Goal: Task Accomplishment & Management: Complete application form

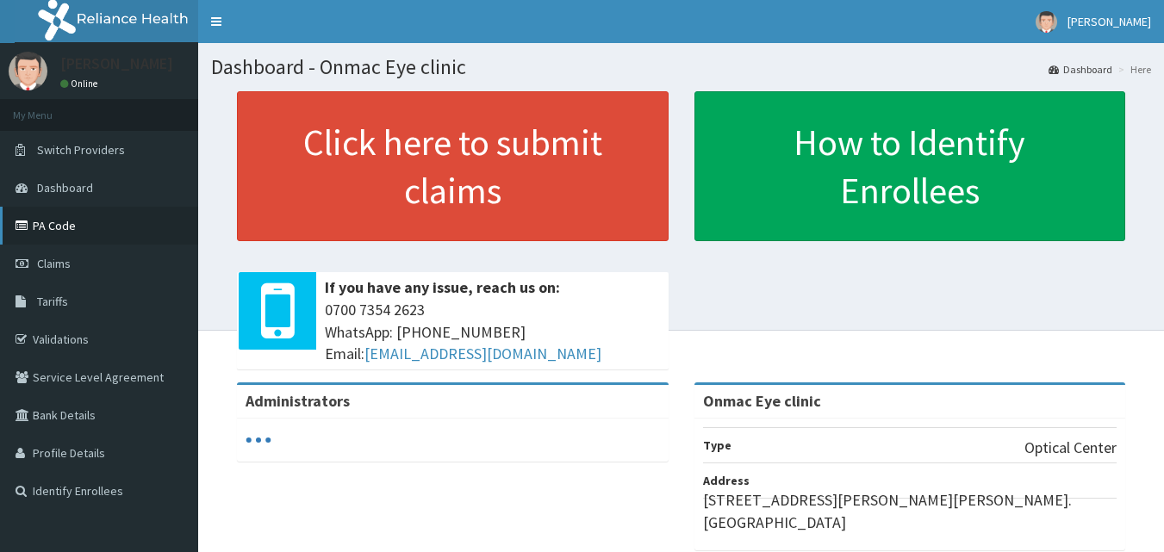
click at [66, 221] on link "PA Code" at bounding box center [99, 226] width 198 height 38
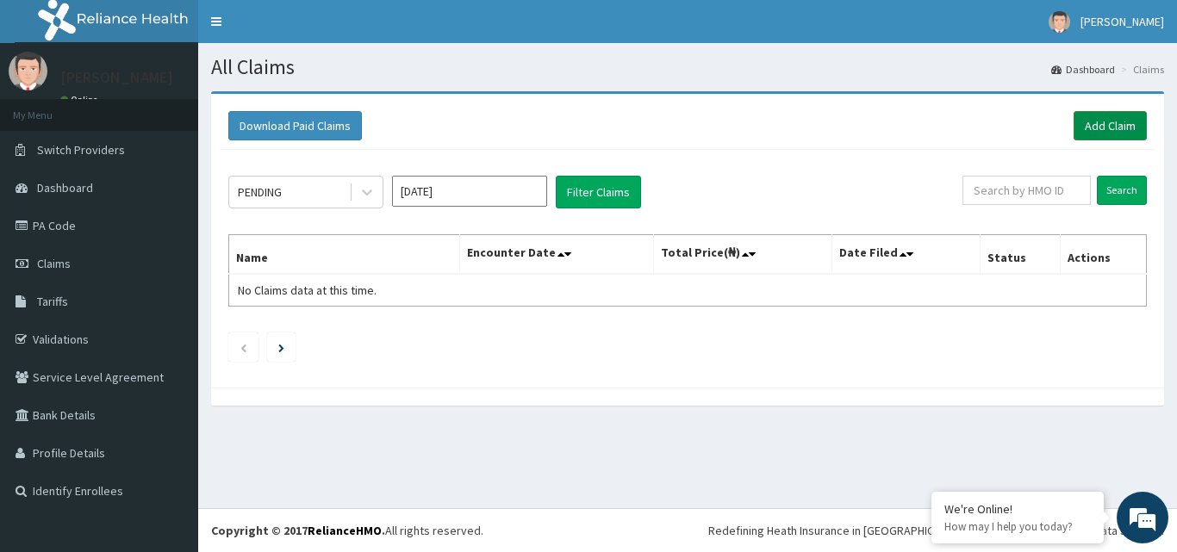
click at [1098, 128] on link "Add Claim" at bounding box center [1110, 125] width 73 height 29
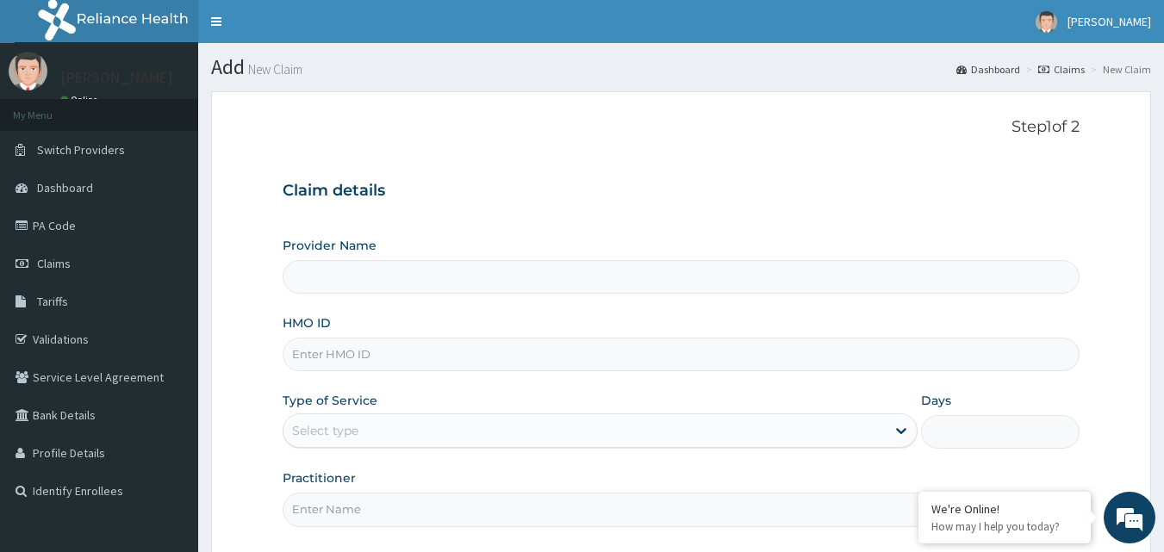
type input "Onmac Eye clinic"
click at [362, 277] on input "Onmac Eye clinic" at bounding box center [682, 277] width 798 height 34
click at [399, 358] on input "HMO ID" at bounding box center [682, 355] width 798 height 34
type input "GBI/10280/A"
click at [399, 430] on div "Select type" at bounding box center [585, 431] width 602 height 28
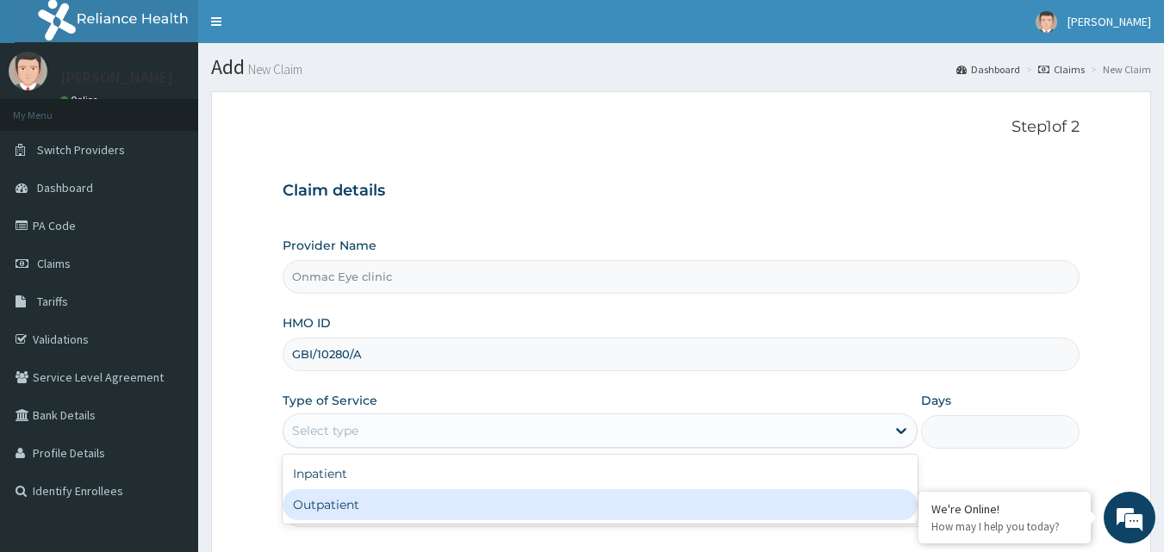
click at [373, 506] on div "Outpatient" at bounding box center [600, 504] width 635 height 31
type input "1"
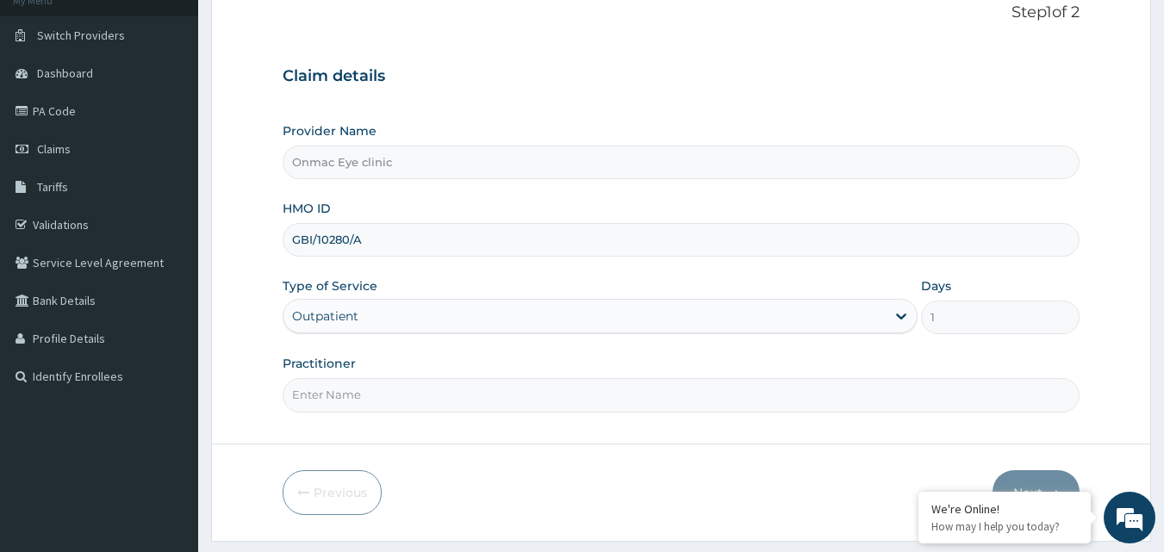
scroll to position [161, 0]
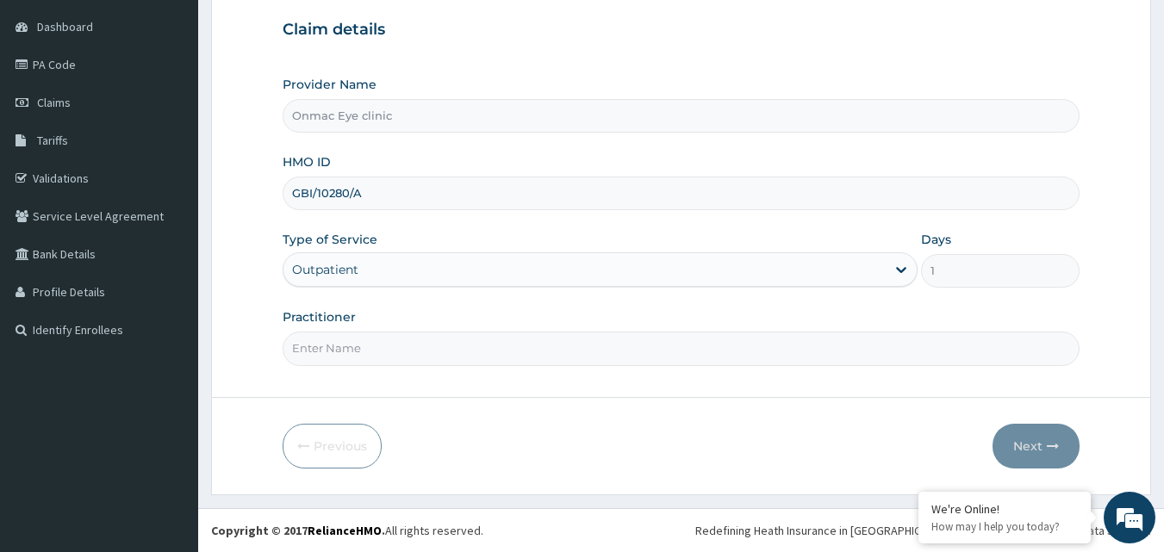
click at [429, 354] on input "Practitioner" at bounding box center [682, 349] width 798 height 34
type input "Dr Kingsley O. Anozie"
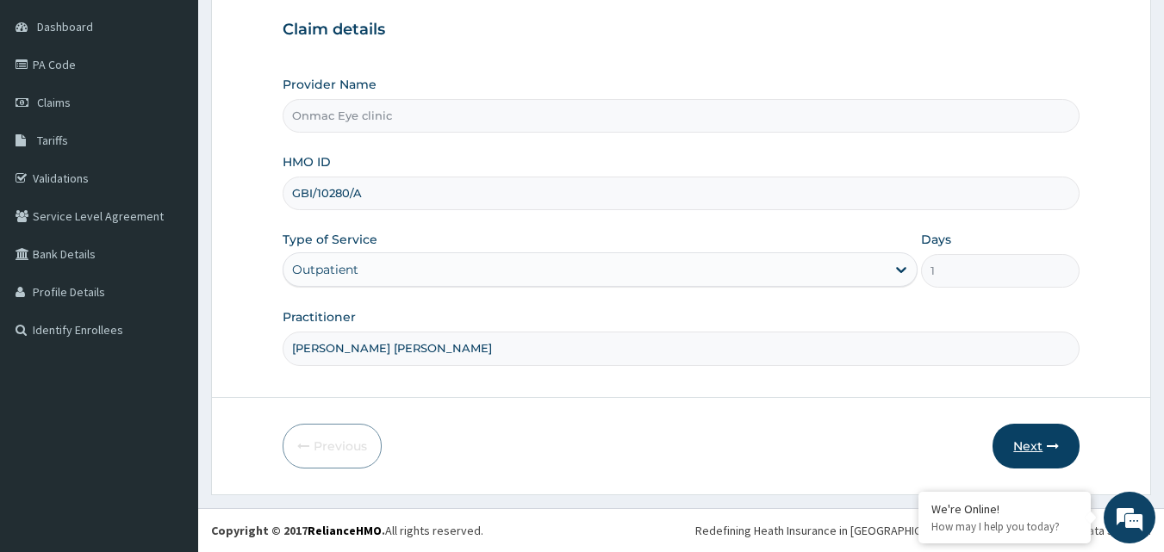
click at [1019, 439] on button "Next" at bounding box center [1036, 446] width 87 height 45
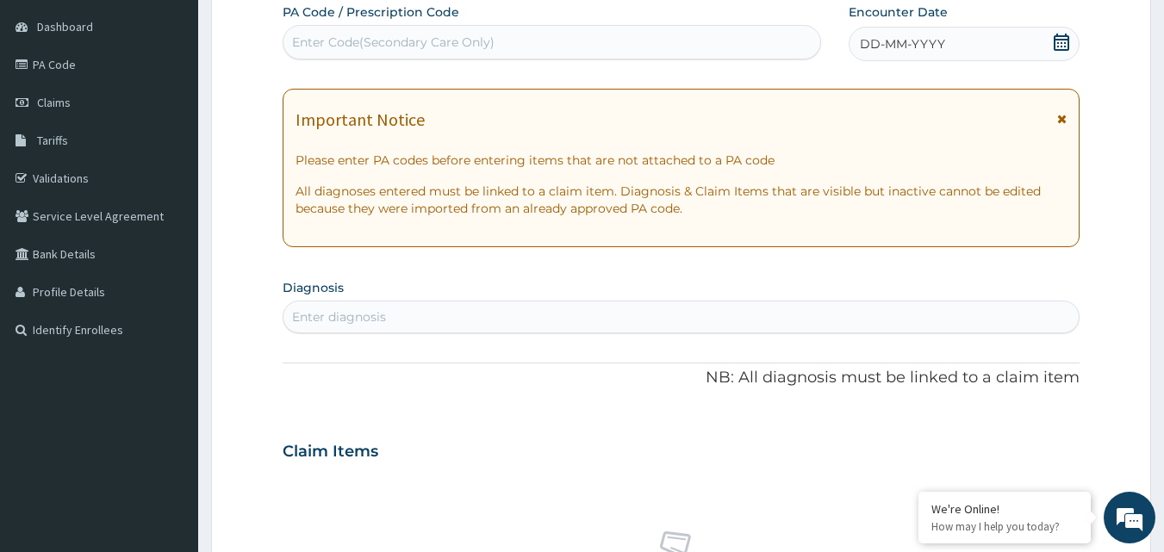
click at [543, 35] on div "Enter Code(Secondary Care Only)" at bounding box center [553, 42] width 538 height 28
paste input "PA/3C5012"
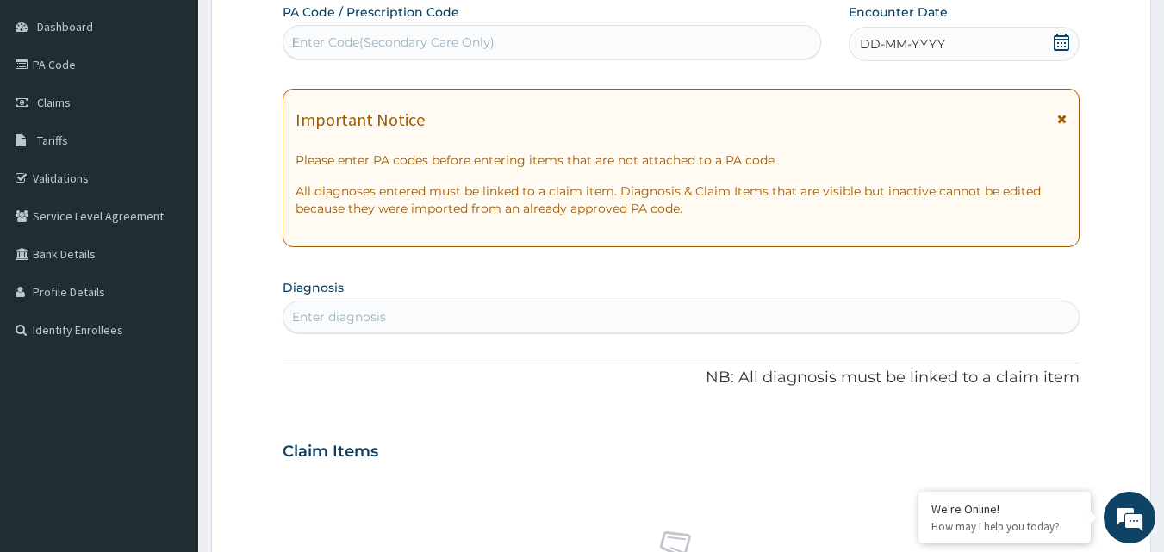
paste input "PA/3C5012"
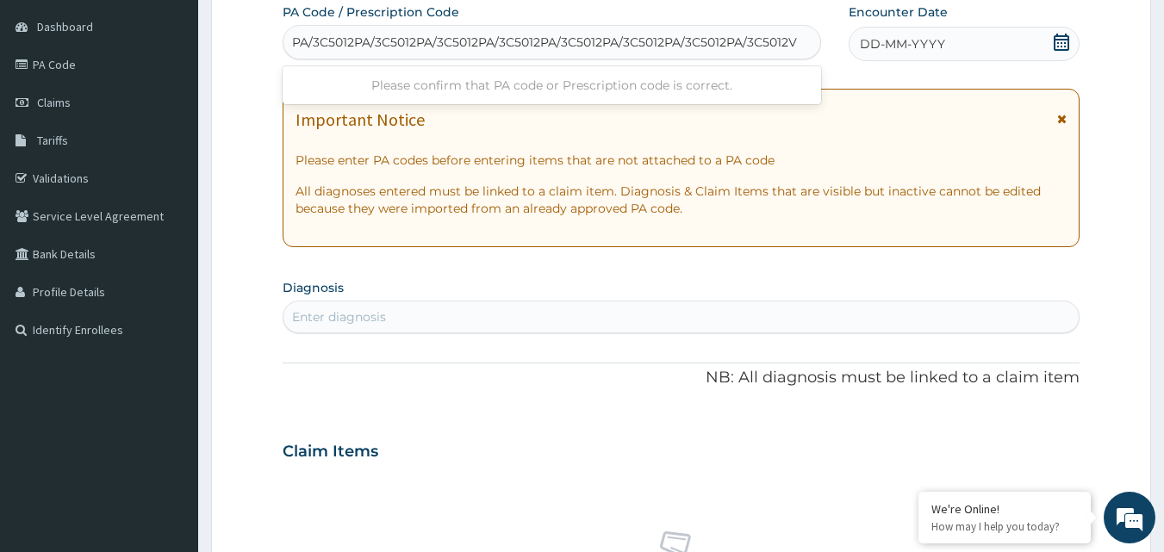
click at [800, 41] on input "PA/3C5012PA/3C5012PA/3C5012PA/3C5012PA/3C5012PA/3C5012PA/3C5012PA/3C5012V" at bounding box center [546, 42] width 509 height 17
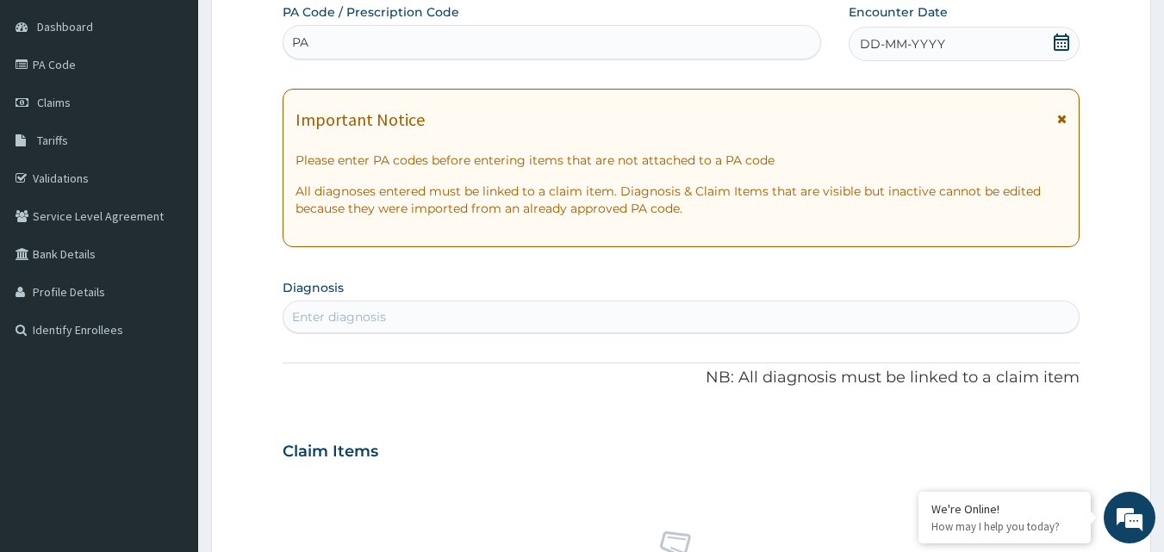
type input "P"
paste input "PA/3C5012"
type input "PA/3C5012"
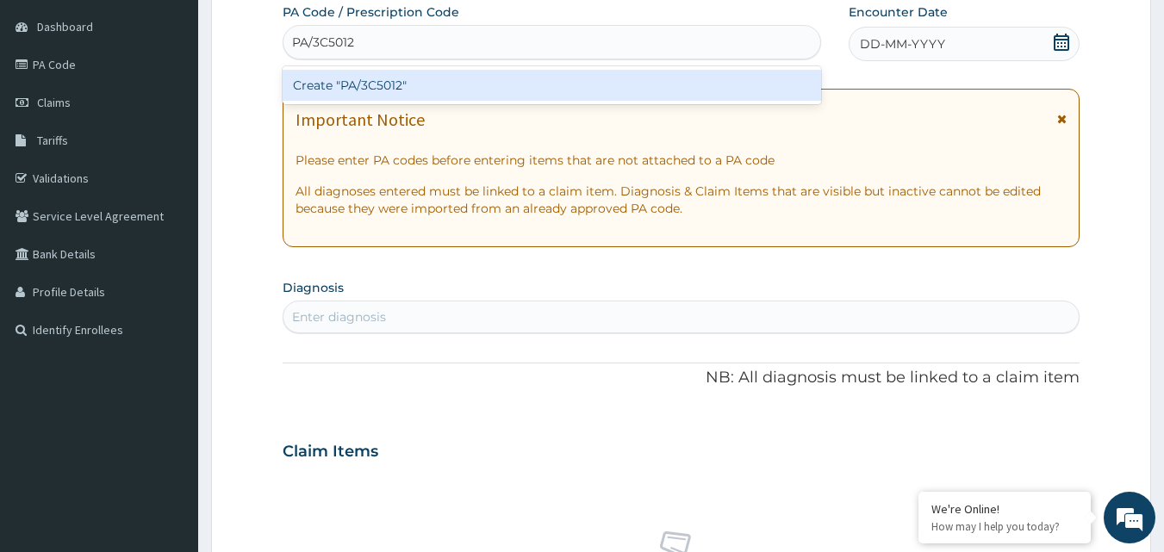
click at [676, 78] on div "Create "PA/3C5012"" at bounding box center [552, 85] width 539 height 31
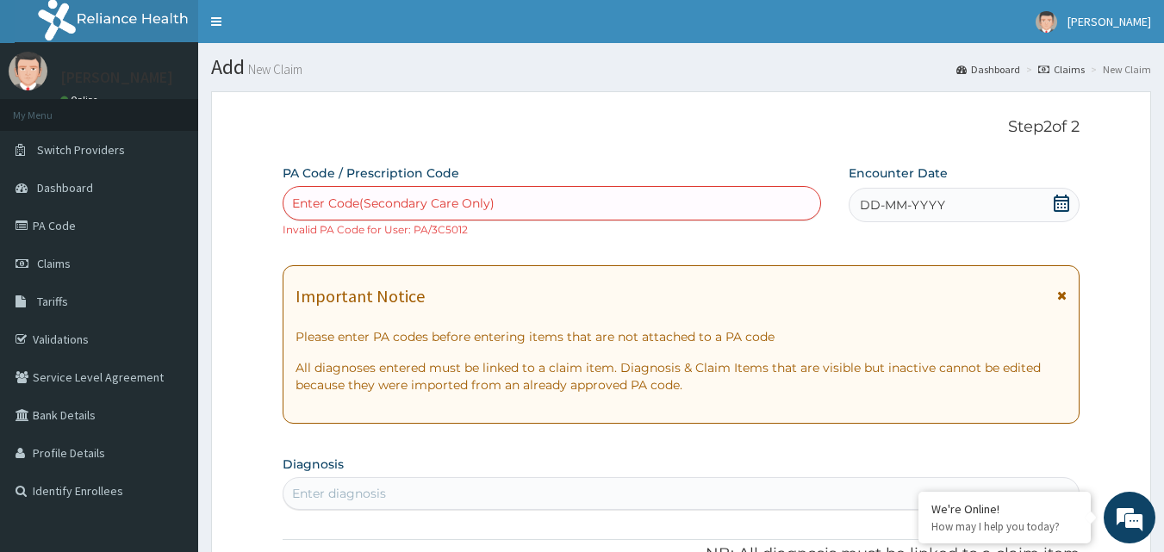
scroll to position [483, 0]
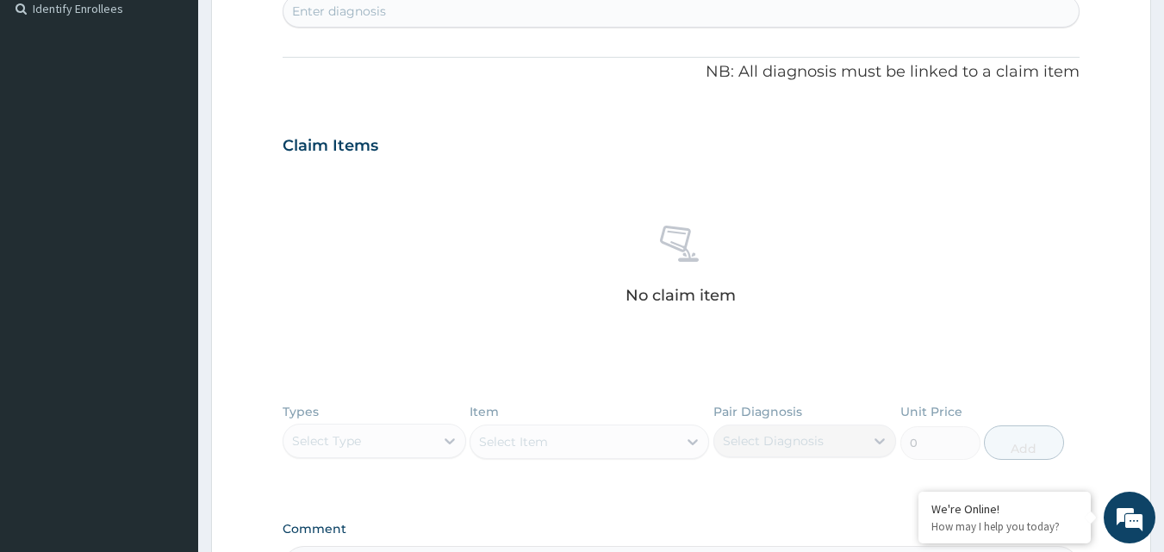
click at [1161, 287] on section "Step 2 of 2 PA Code / Prescription Code Enter Code(Secondary Care Only) Invalid…" at bounding box center [681, 161] width 966 height 1131
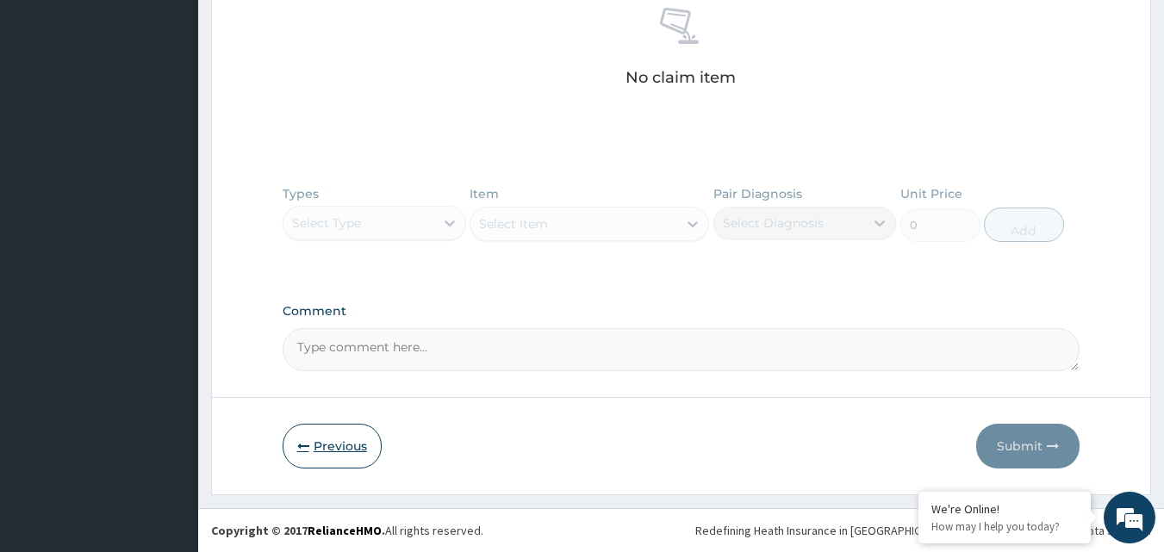
click at [319, 445] on button "Previous" at bounding box center [332, 446] width 99 height 45
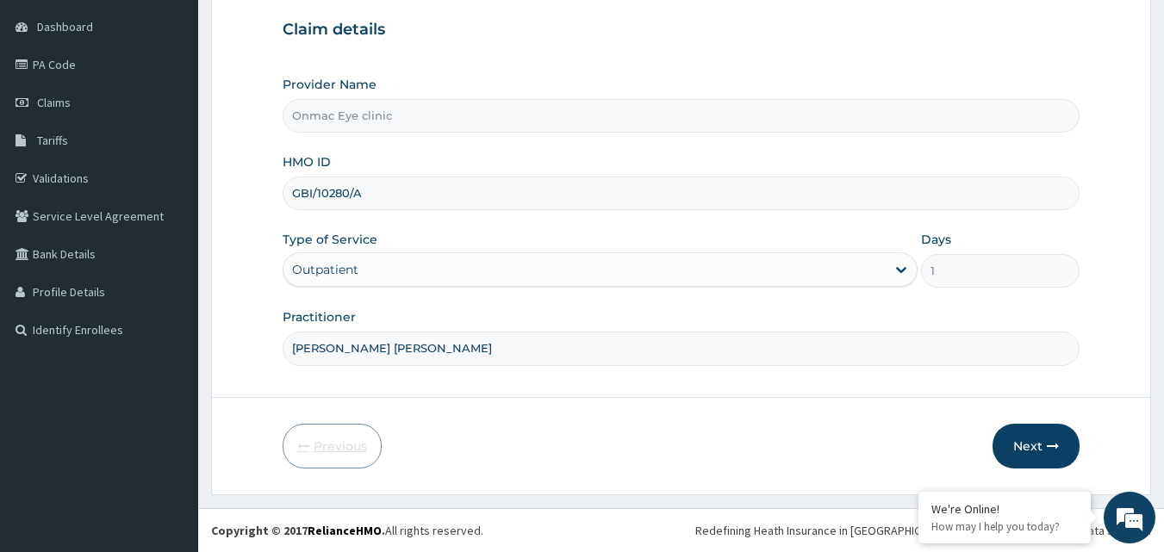
scroll to position [161, 0]
click at [394, 257] on div "Outpatient" at bounding box center [585, 270] width 602 height 28
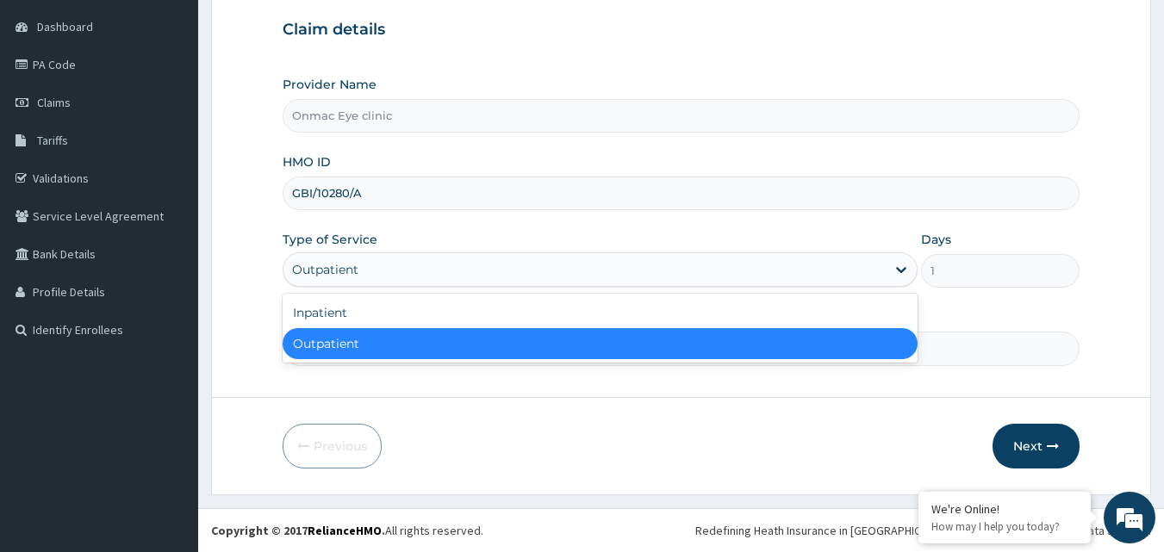
click at [365, 339] on div "Outpatient" at bounding box center [600, 343] width 635 height 31
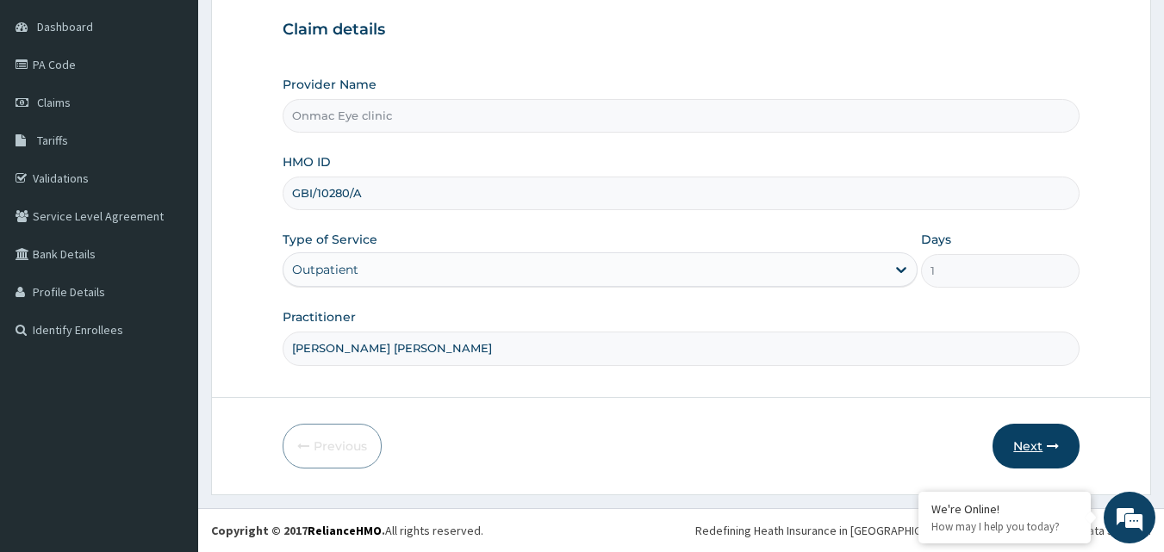
click at [1034, 432] on button "Next" at bounding box center [1036, 446] width 87 height 45
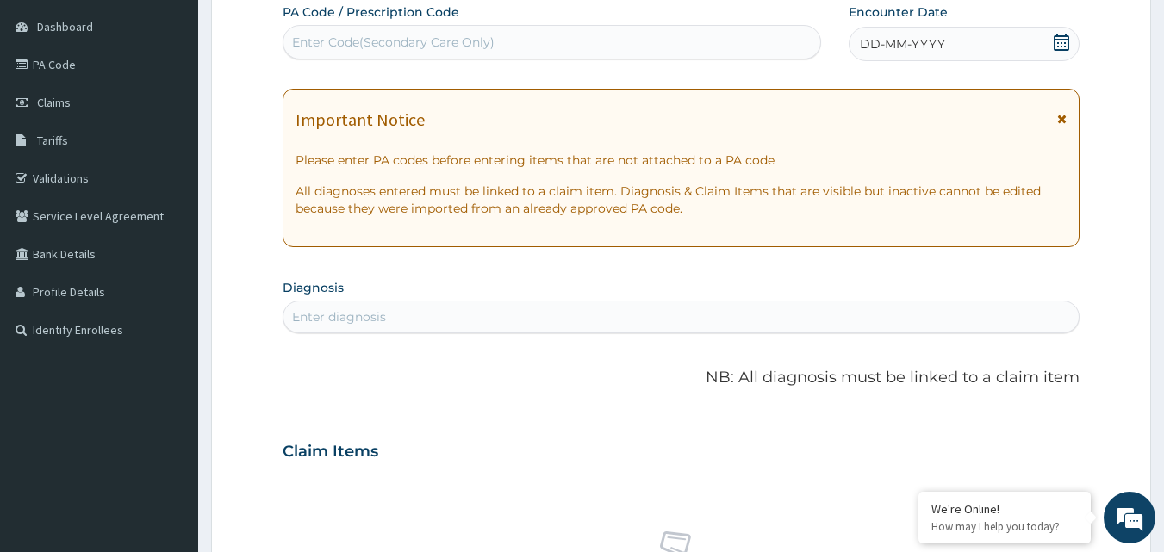
click at [406, 36] on div "Enter Code(Secondary Care Only)" at bounding box center [393, 42] width 203 height 17
paste input "PA/3C5012"
type input "PA/3C5012"
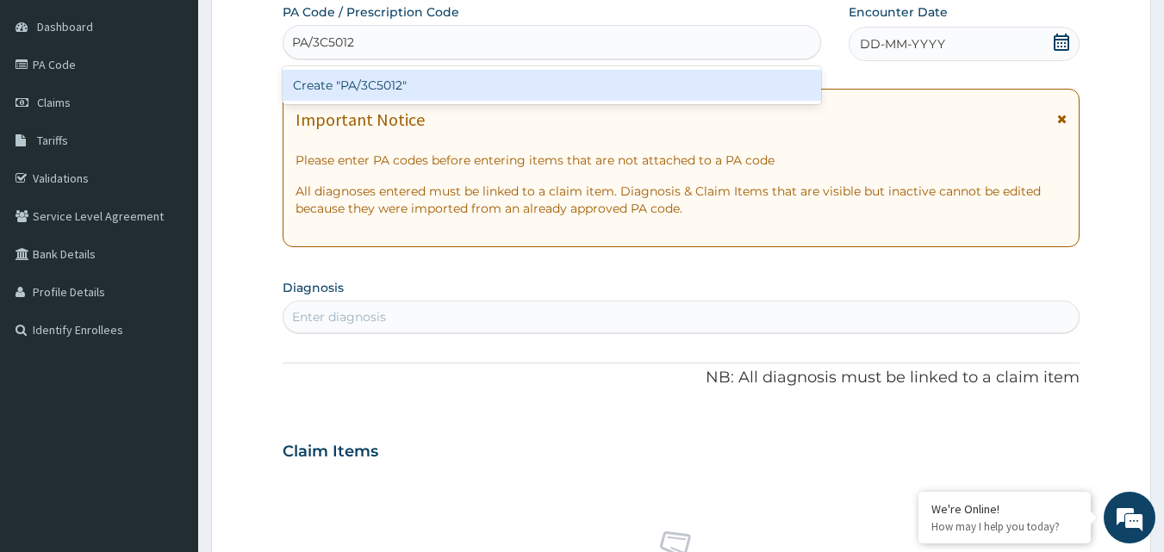
click at [387, 79] on div "Create "PA/3C5012"" at bounding box center [552, 85] width 539 height 31
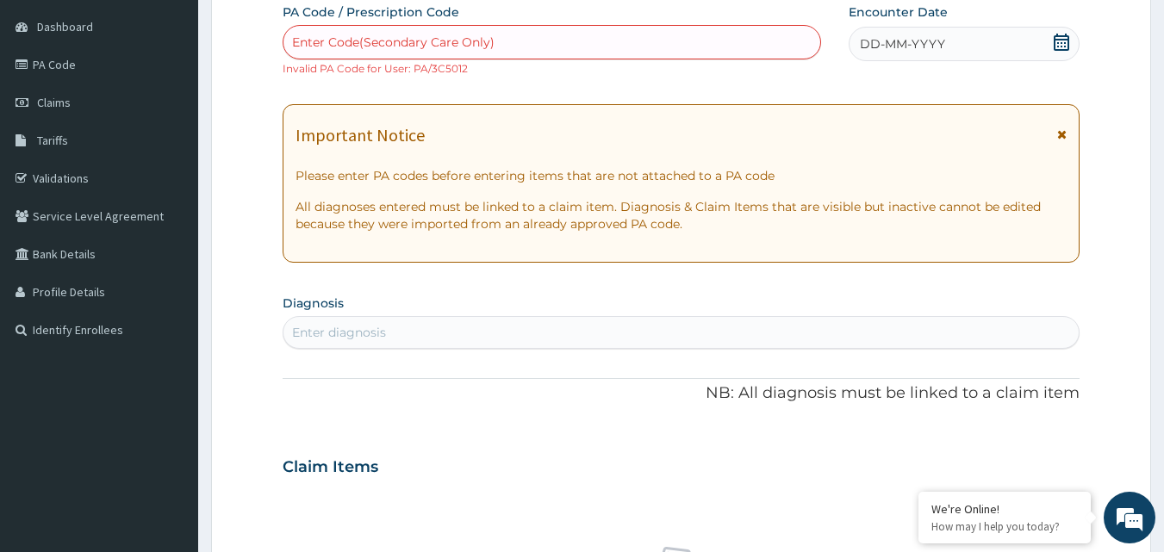
click at [399, 39] on div "Enter Code(Secondary Care Only)" at bounding box center [393, 42] width 203 height 17
click at [75, 58] on link "PA Code" at bounding box center [99, 65] width 198 height 38
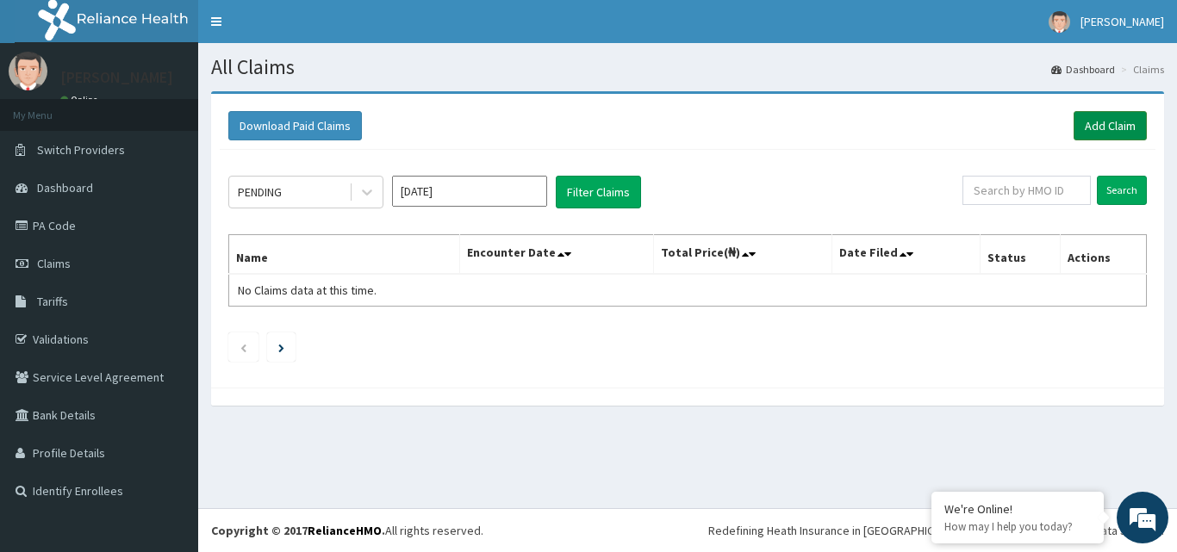
click at [1110, 121] on link "Add Claim" at bounding box center [1110, 125] width 73 height 29
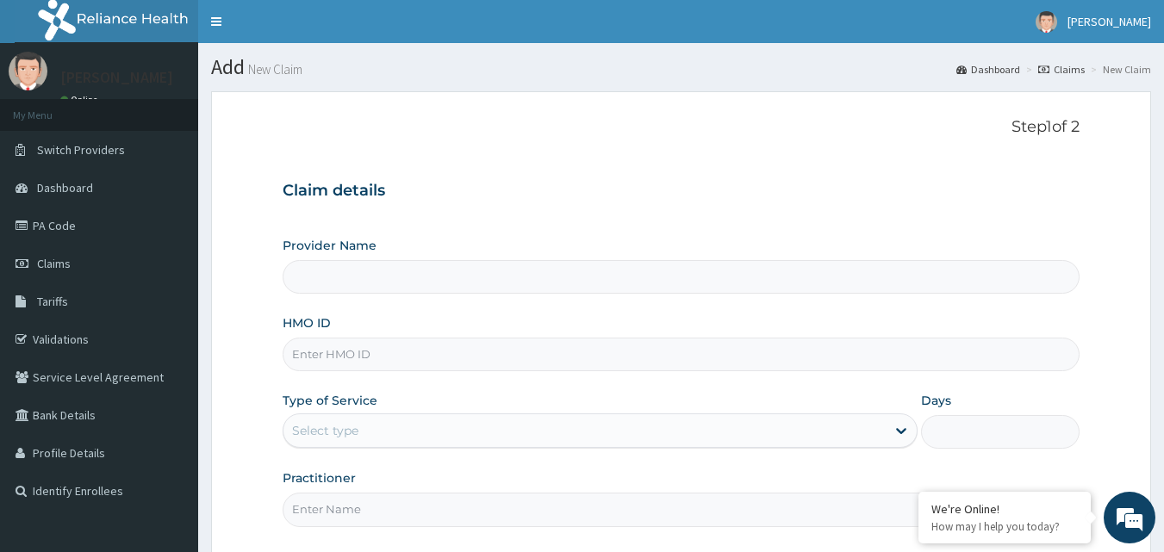
click at [405, 277] on input "Provider Name" at bounding box center [682, 277] width 798 height 34
type input "Onmac Eye clinic"
click at [395, 357] on input "HMO ID" at bounding box center [682, 355] width 798 height 34
type input "GBI/10280/A"
click at [390, 419] on div "Select type" at bounding box center [585, 431] width 602 height 28
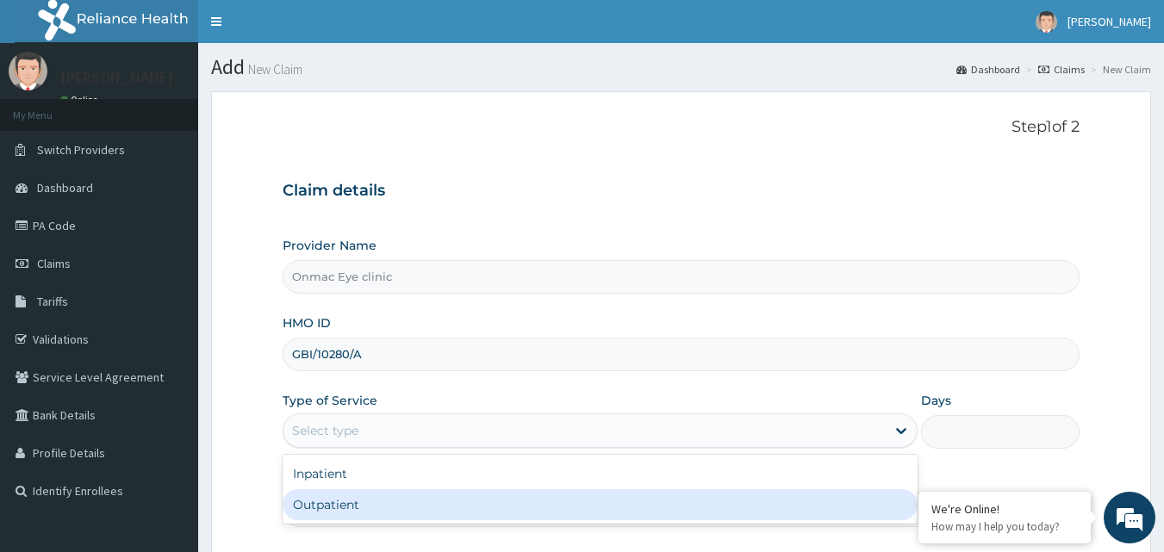
click at [367, 502] on div "Outpatient" at bounding box center [600, 504] width 635 height 31
type input "1"
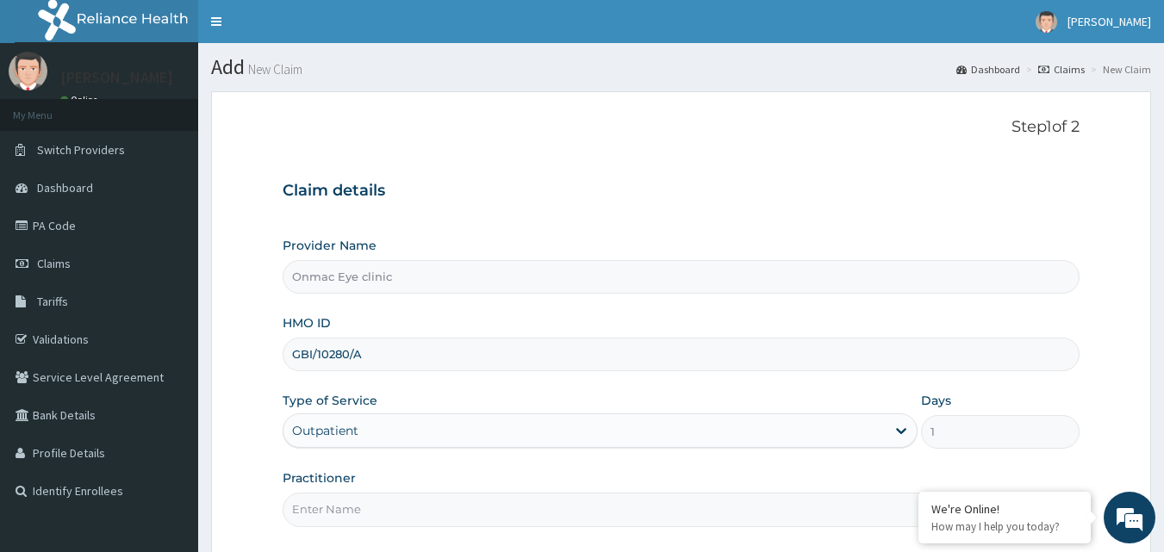
click at [362, 519] on input "Practitioner" at bounding box center [682, 510] width 798 height 34
type input "Dr Kingsley O. Anozie"
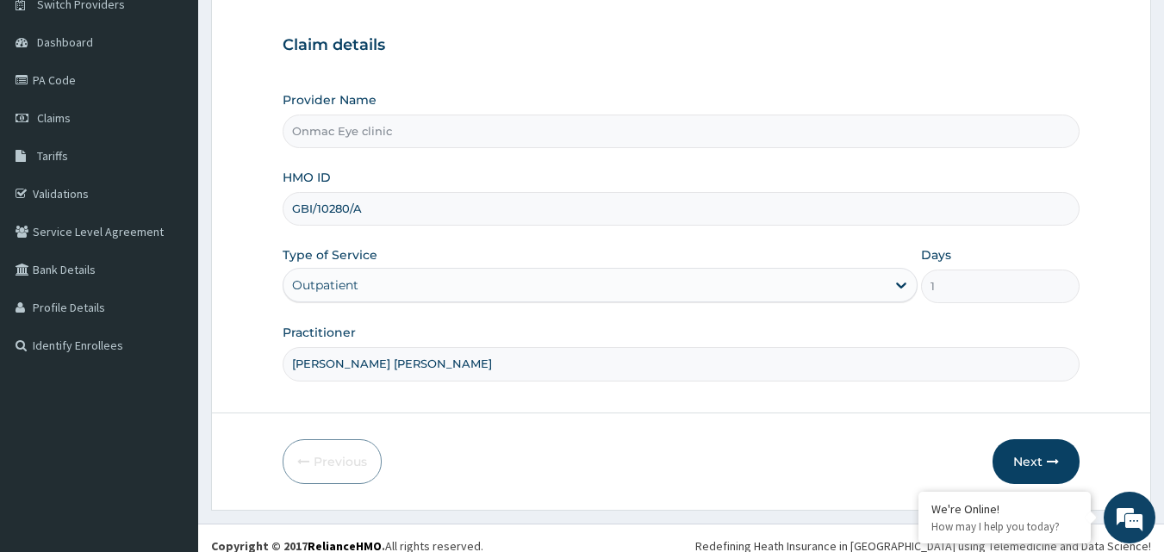
scroll to position [161, 0]
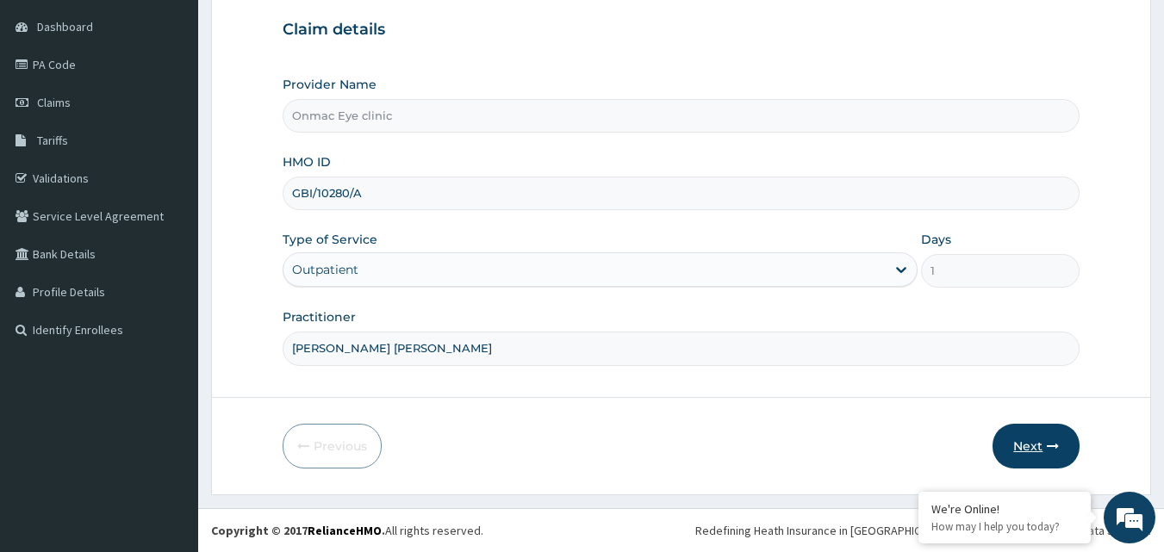
click at [1048, 439] on button "Next" at bounding box center [1036, 446] width 87 height 45
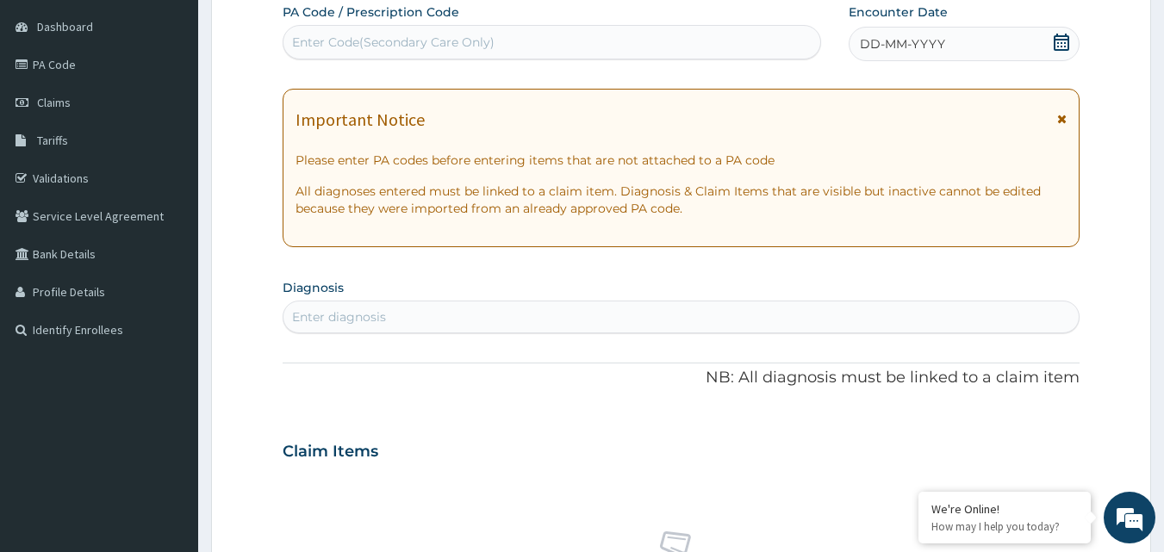
click at [381, 36] on div "Enter Code(Secondary Care Only)" at bounding box center [393, 42] width 203 height 17
paste input "PA/3C5012"
type input "PA/3C5012"
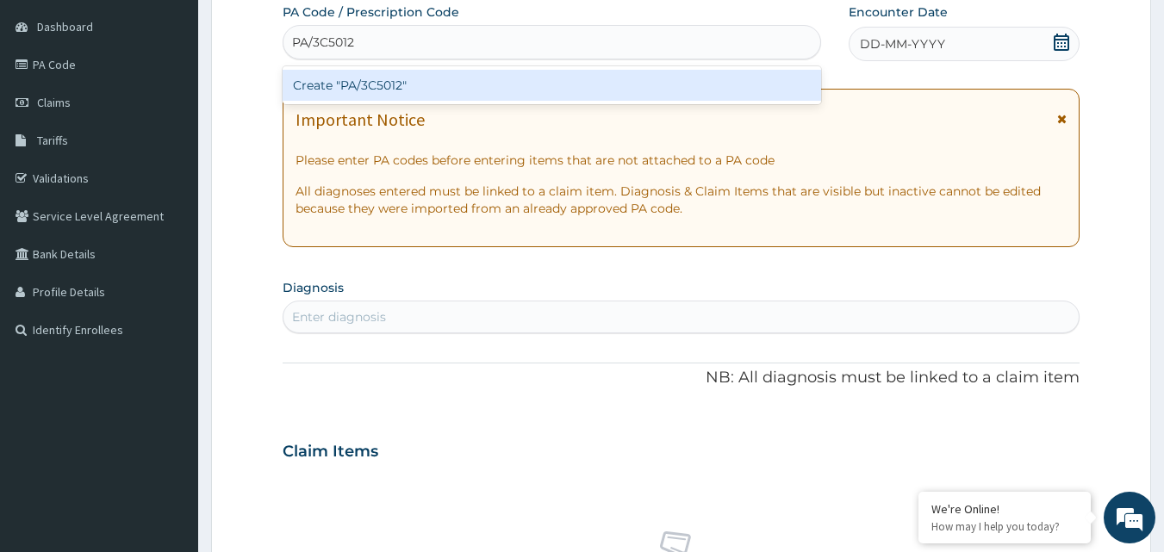
click at [373, 79] on div "Create "PA/3C5012"" at bounding box center [552, 85] width 539 height 31
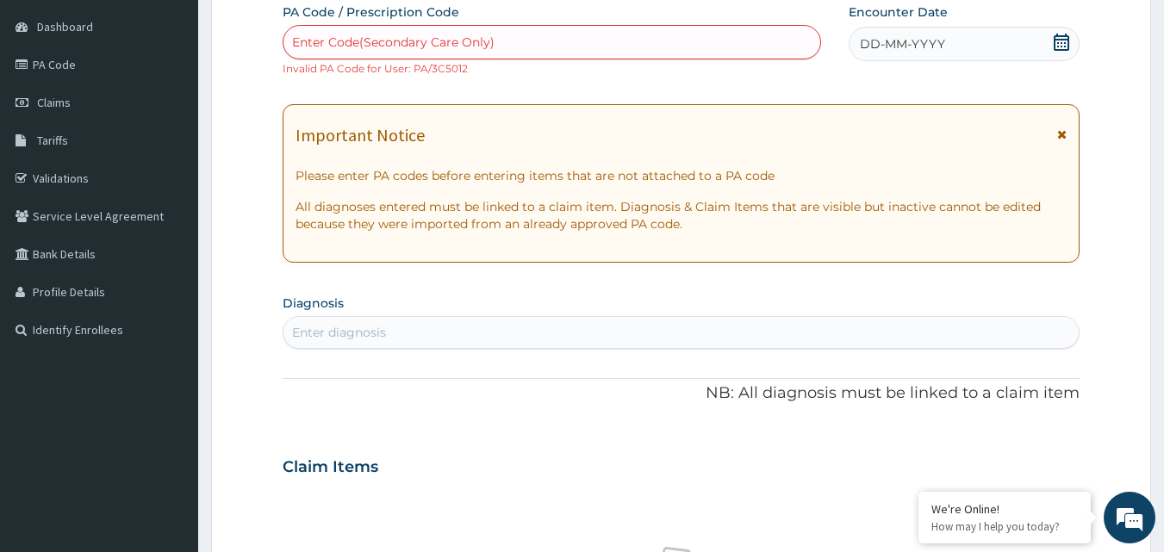
click at [370, 333] on div "Enter diagnosis" at bounding box center [339, 332] width 94 height 17
type input "MYOPIA"
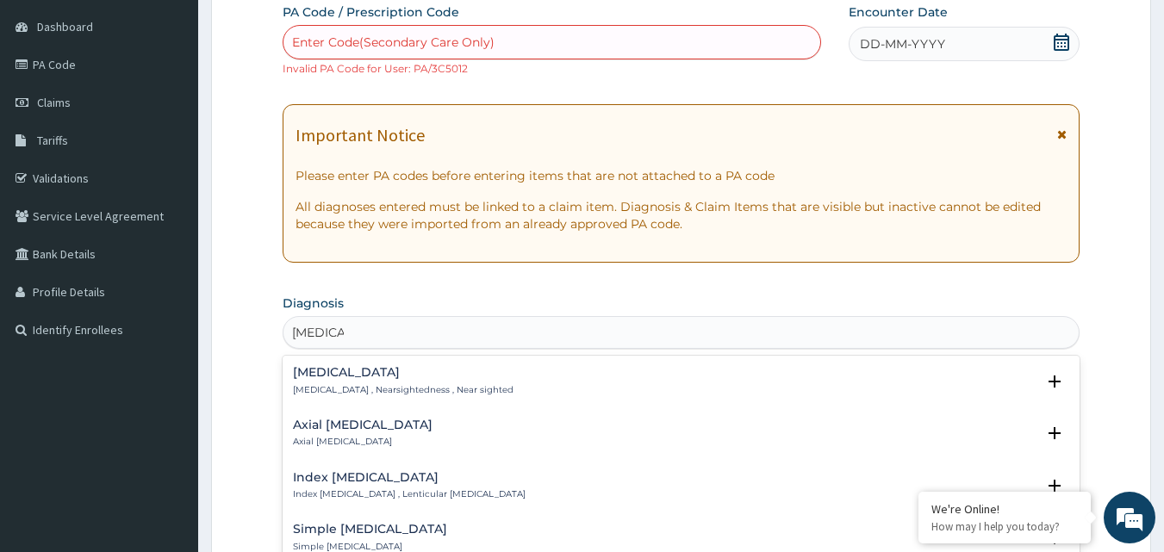
click at [354, 375] on h4 "Myopia" at bounding box center [403, 372] width 221 height 13
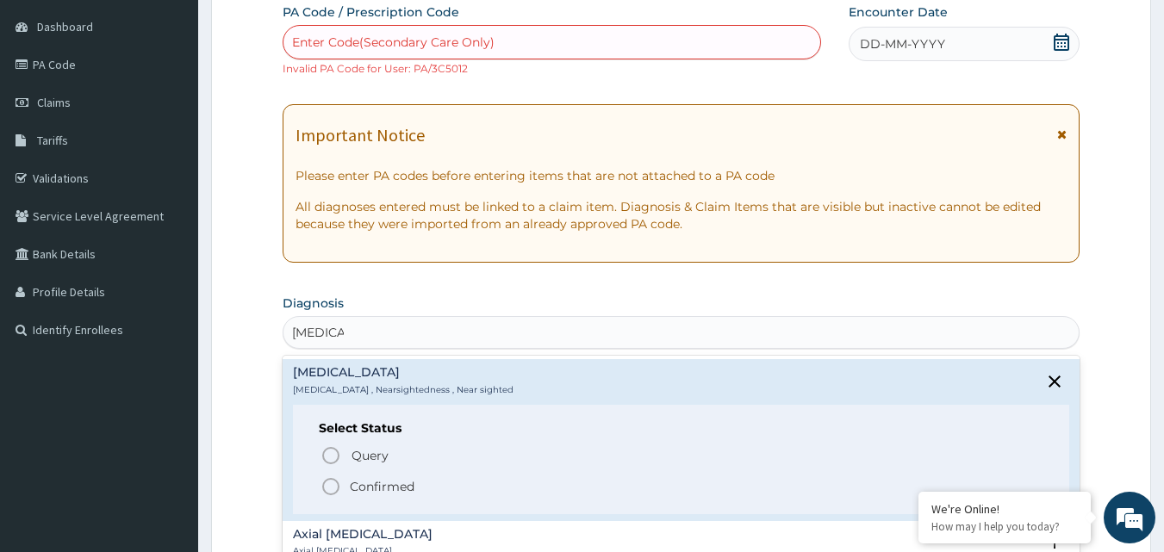
click at [333, 481] on icon "status option filled" at bounding box center [331, 487] width 21 height 21
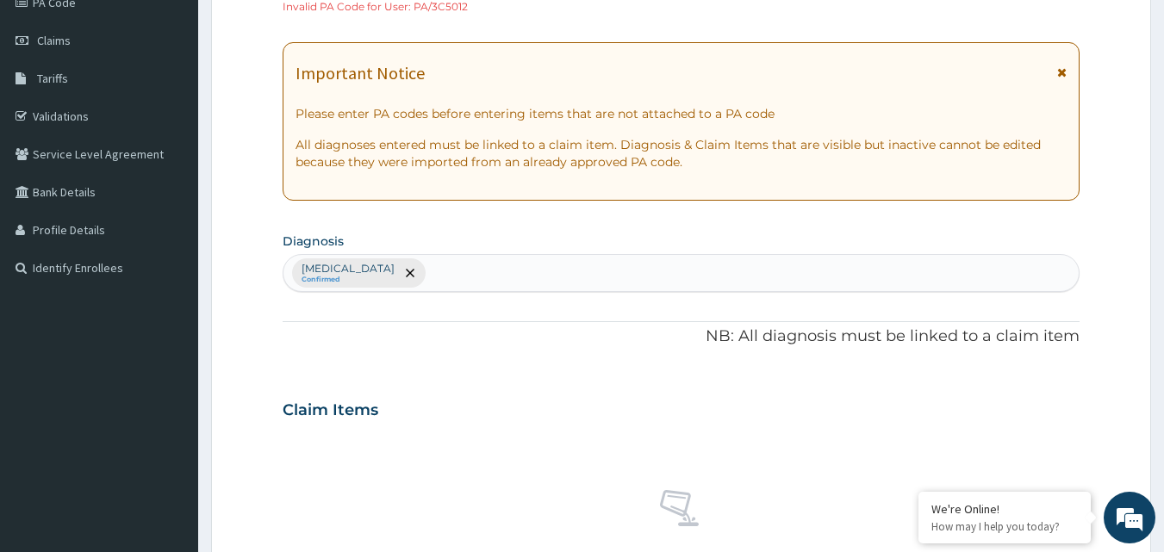
scroll to position [0, 0]
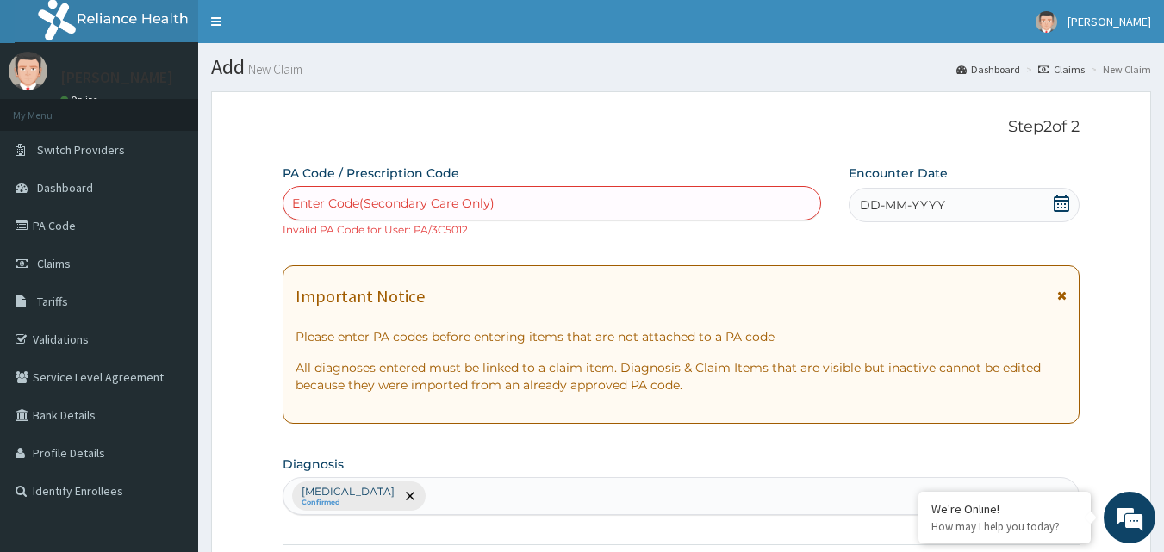
click at [900, 192] on div "DD-MM-YYYY" at bounding box center [964, 205] width 231 height 34
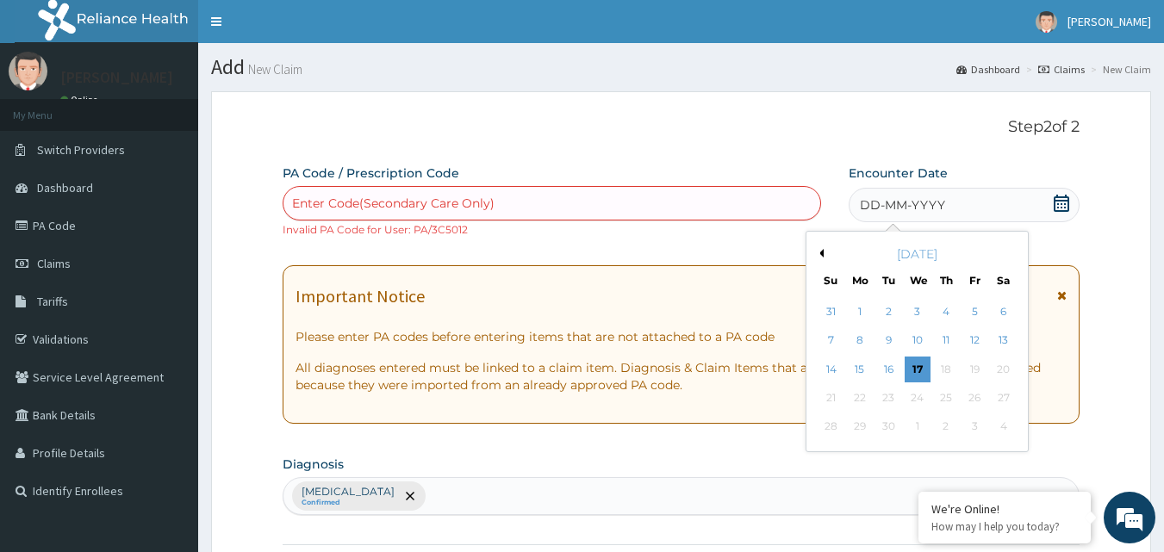
click at [689, 291] on div "Important Notice" at bounding box center [682, 301] width 772 height 28
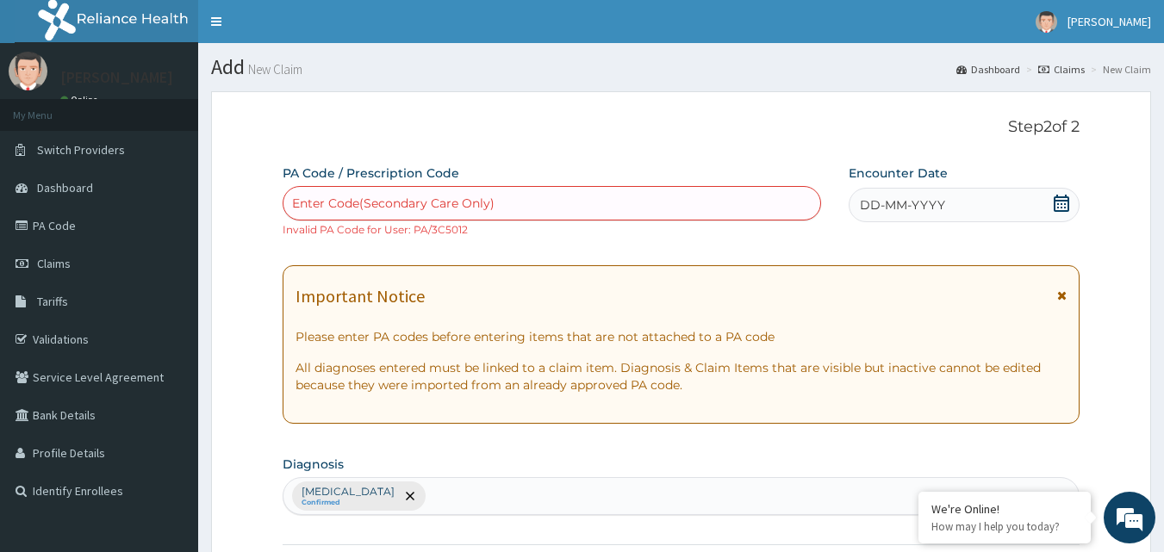
click at [478, 226] on div "Enter Code(Secondary Care Only) Invalid PA Code for User: PA/3C5012" at bounding box center [552, 212] width 539 height 52
click at [436, 231] on small "Invalid PA Code for User: PA/3C5012" at bounding box center [375, 229] width 185 height 13
click at [444, 206] on div "Enter Code(Secondary Care Only)" at bounding box center [393, 203] width 203 height 17
paste input "PA/3C5012"
type input "PA/3C5012"
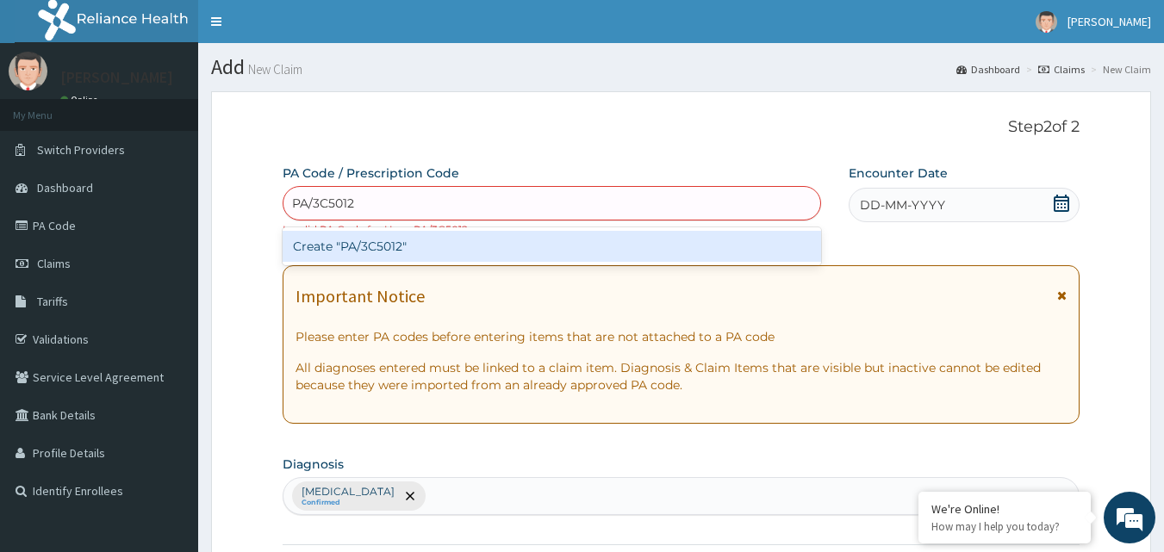
click at [426, 246] on div "Create "PA/3C5012"" at bounding box center [552, 246] width 539 height 31
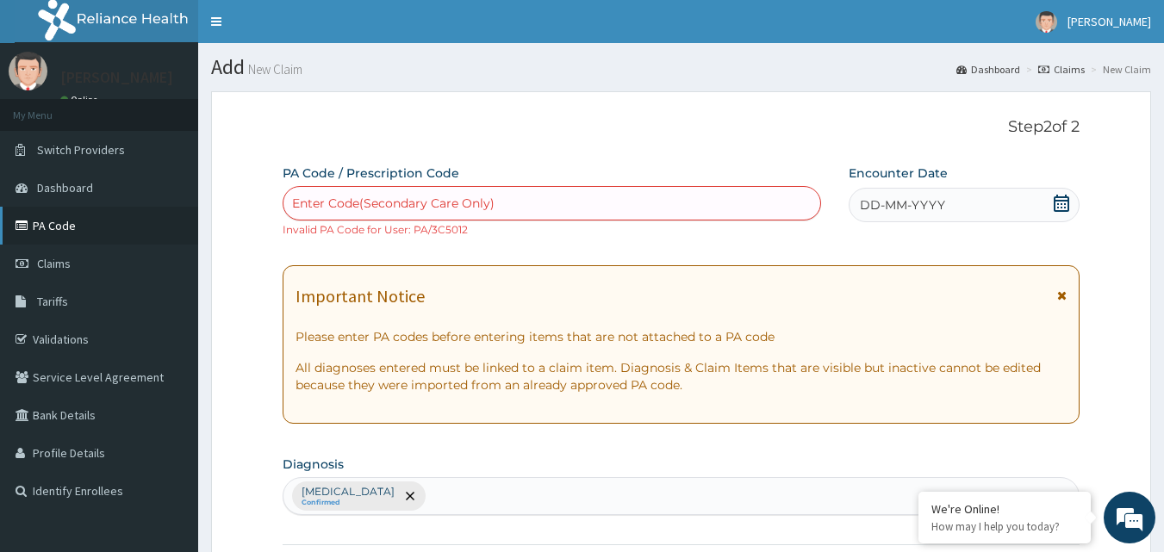
click at [61, 239] on link "PA Code" at bounding box center [99, 226] width 198 height 38
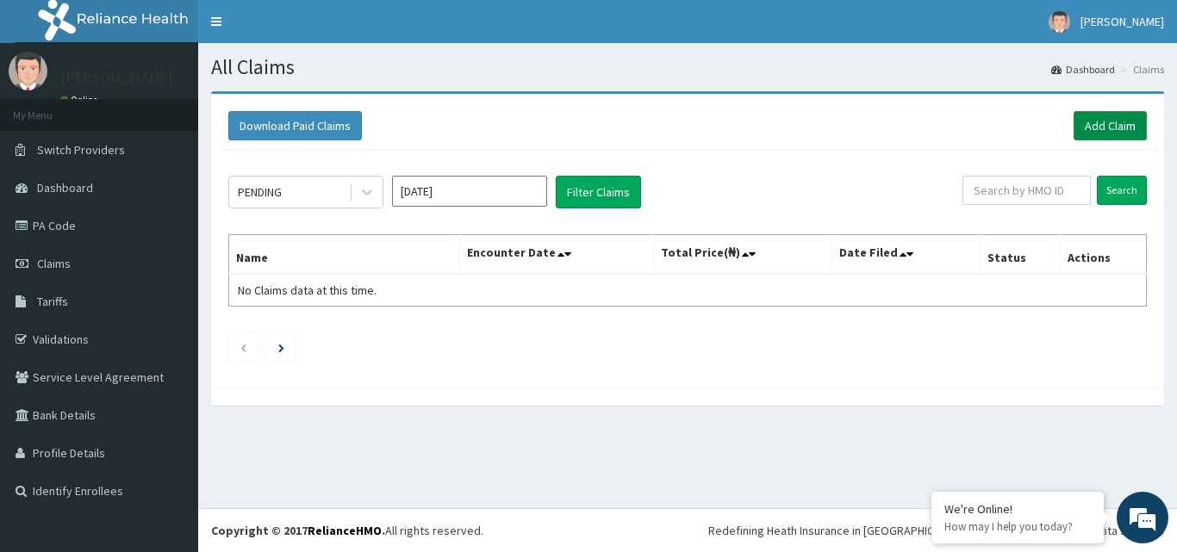
click at [1094, 124] on link "Add Claim" at bounding box center [1110, 125] width 73 height 29
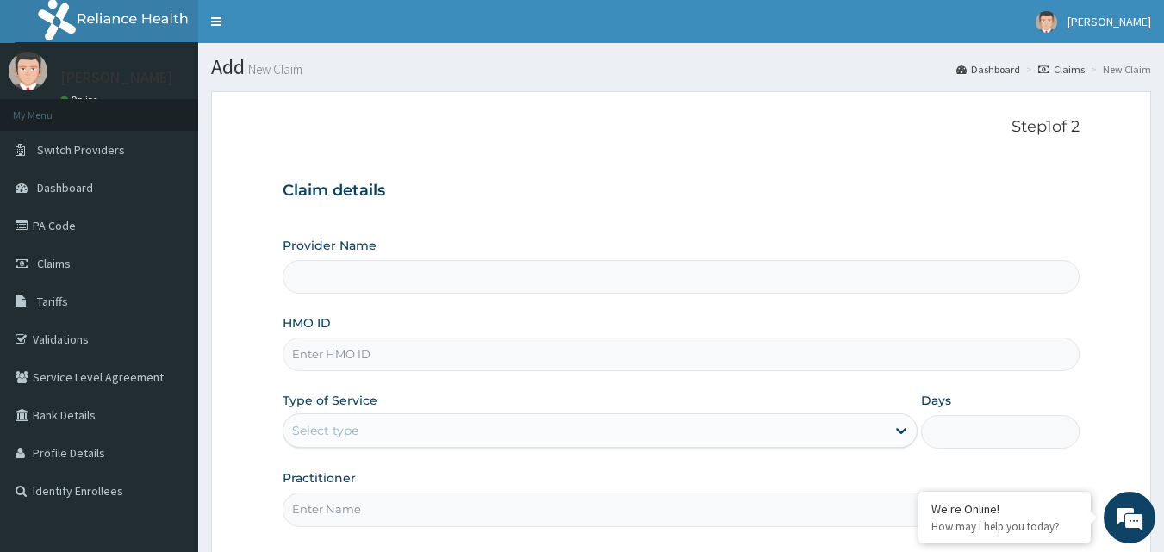
type input "Onmac Eye clinic"
click at [454, 354] on input "HMO ID" at bounding box center [682, 355] width 798 height 34
type input "G"
type input "SLB/10653/A"
click at [401, 431] on div "Select type" at bounding box center [585, 431] width 602 height 28
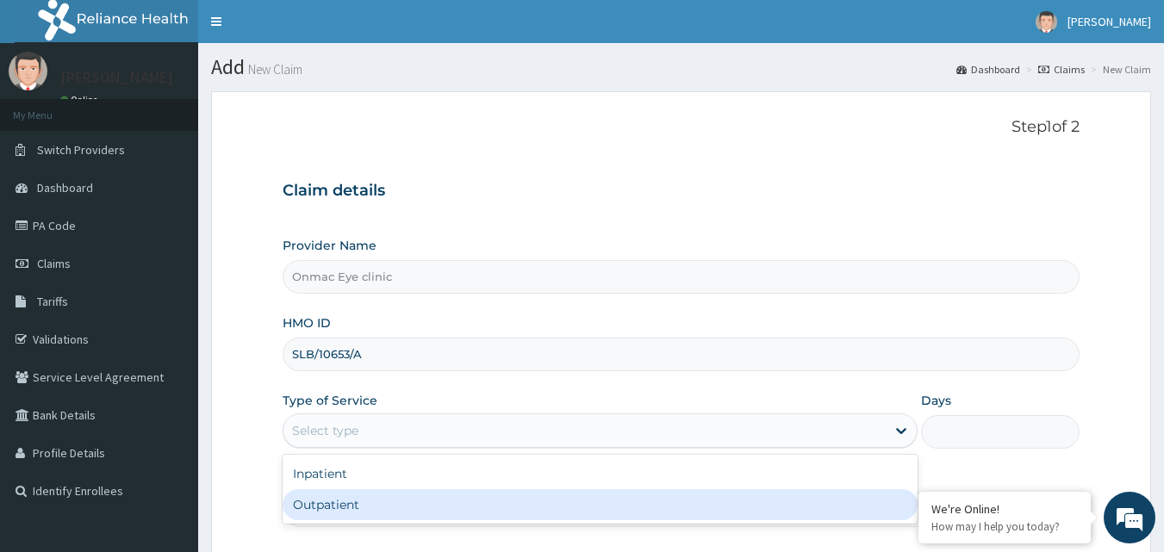
click at [381, 504] on div "Outpatient" at bounding box center [600, 504] width 635 height 31
type input "1"
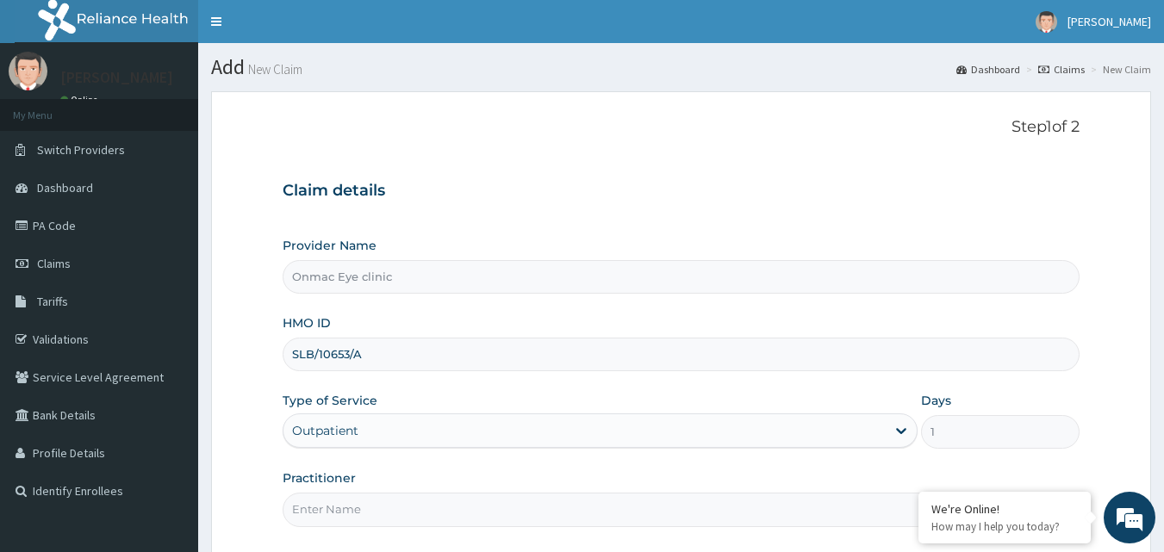
click at [364, 518] on input "Practitioner" at bounding box center [682, 510] width 798 height 34
type input "[PERSON_NAME]"
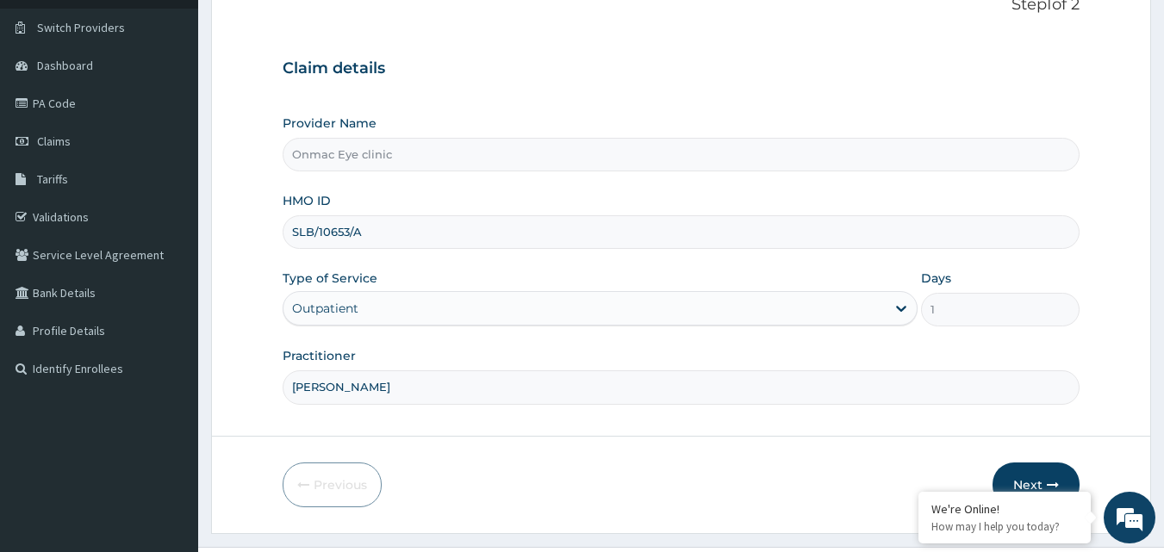
scroll to position [161, 0]
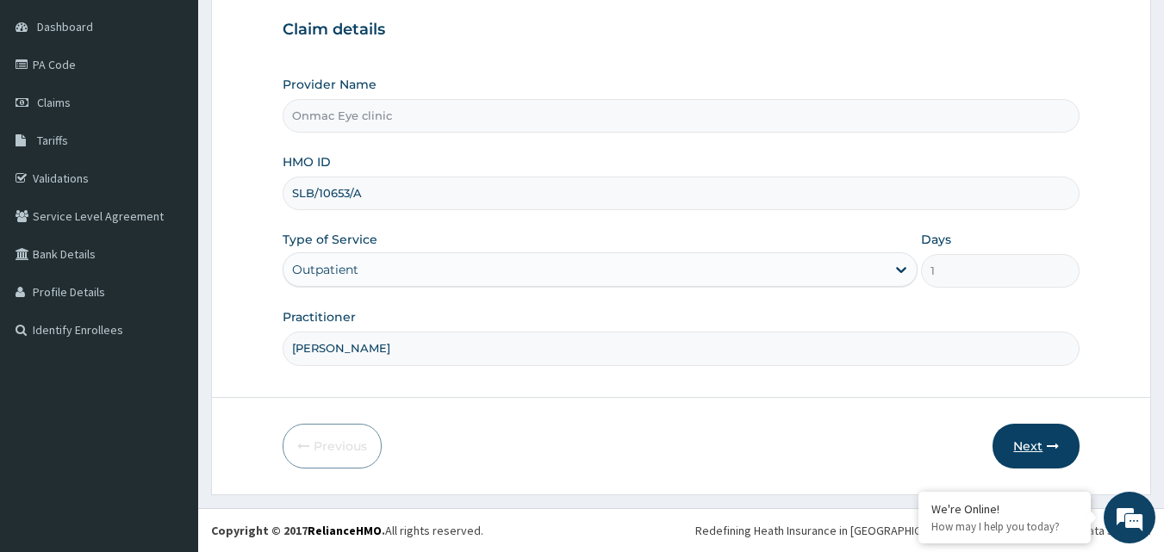
click at [1028, 440] on button "Next" at bounding box center [1036, 446] width 87 height 45
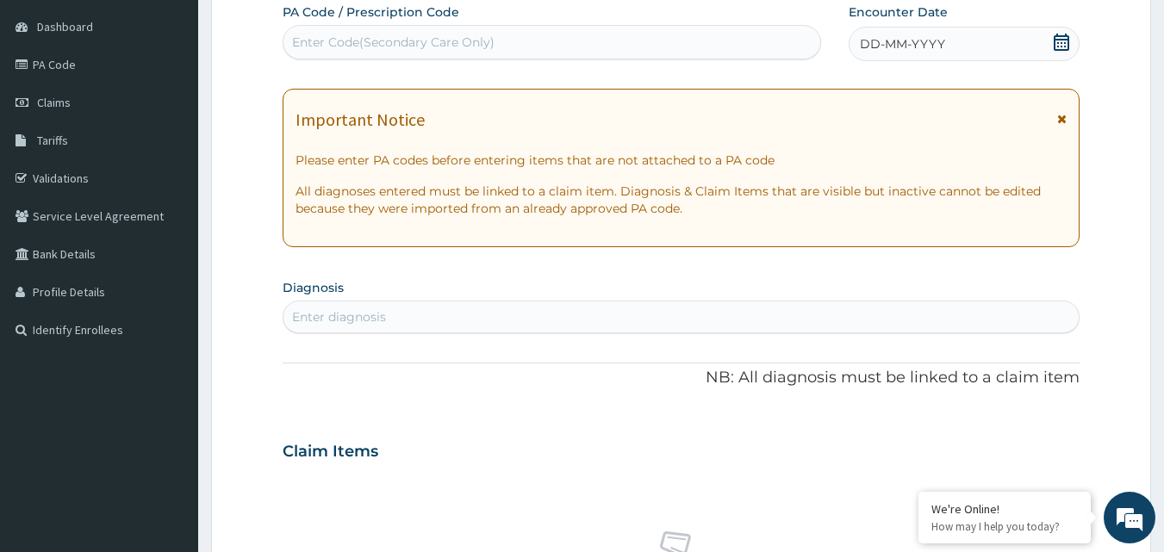
click at [402, 34] on div "Enter Code(Secondary Care Only)" at bounding box center [393, 42] width 203 height 17
paste input "PA/3C5012"
type input "PA/3C5012"
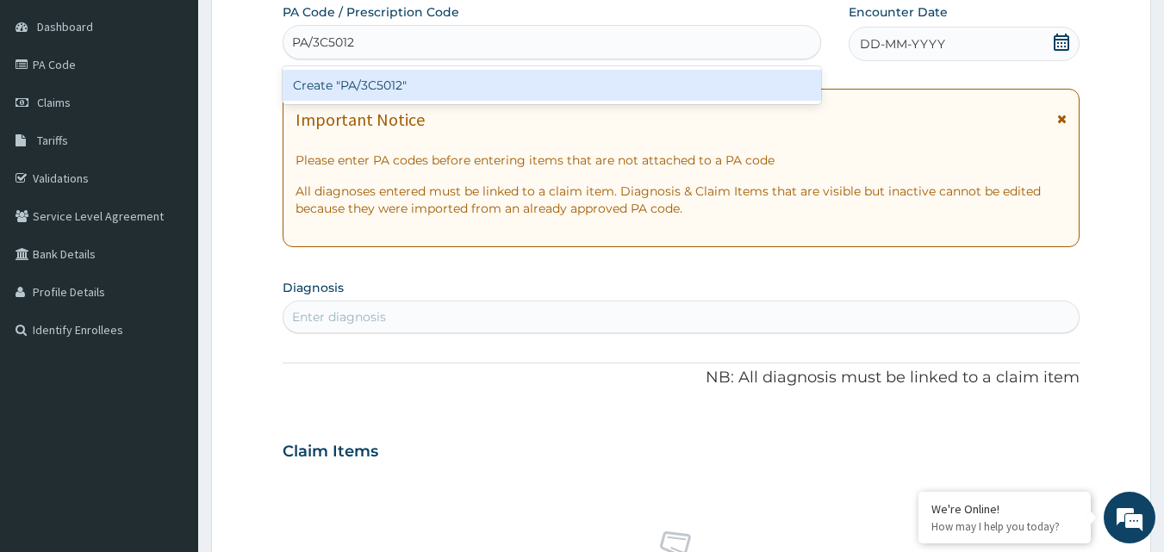
click at [396, 77] on div "Create "PA/3C5012"" at bounding box center [552, 85] width 539 height 31
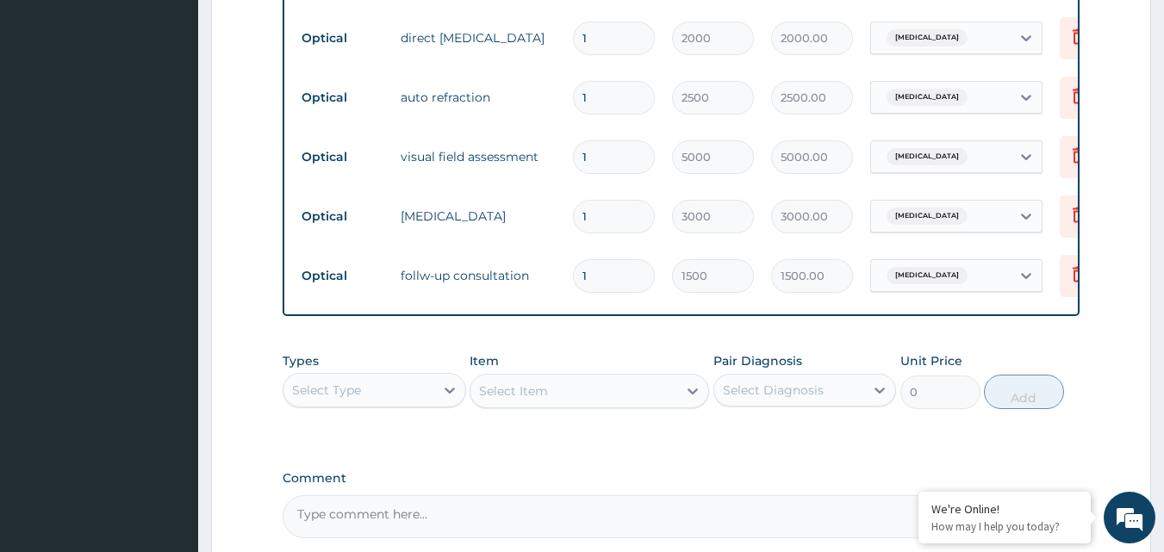
scroll to position [1235, 0]
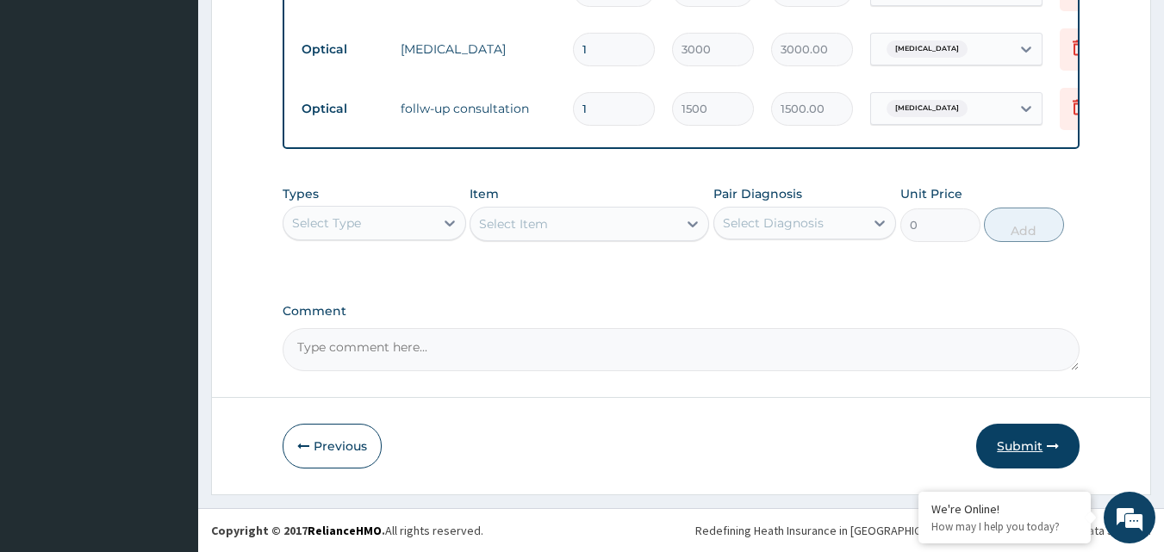
click at [1019, 437] on button "Submit" at bounding box center [1027, 446] width 103 height 45
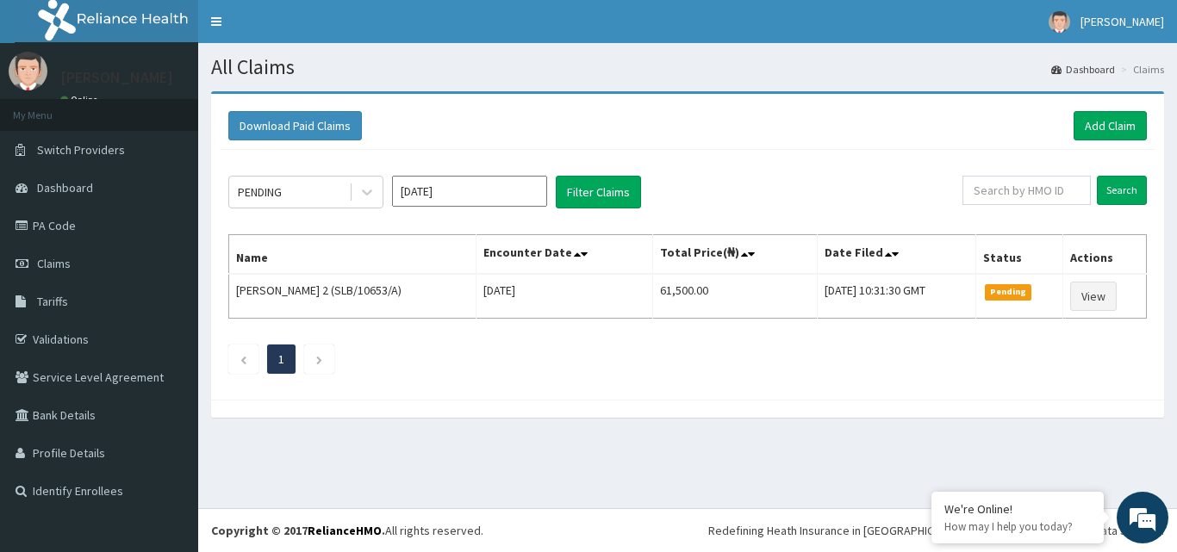
click at [1156, 363] on div "Download Paid Claims Add Claim × Note you can only download claims within a max…" at bounding box center [687, 247] width 953 height 306
drag, startPoint x: 1159, startPoint y: 374, endPoint x: 1118, endPoint y: 389, distance: 44.2
click at [1118, 389] on div "Download Paid Claims Add Claim × Note you can only download claims within a max…" at bounding box center [687, 247] width 953 height 306
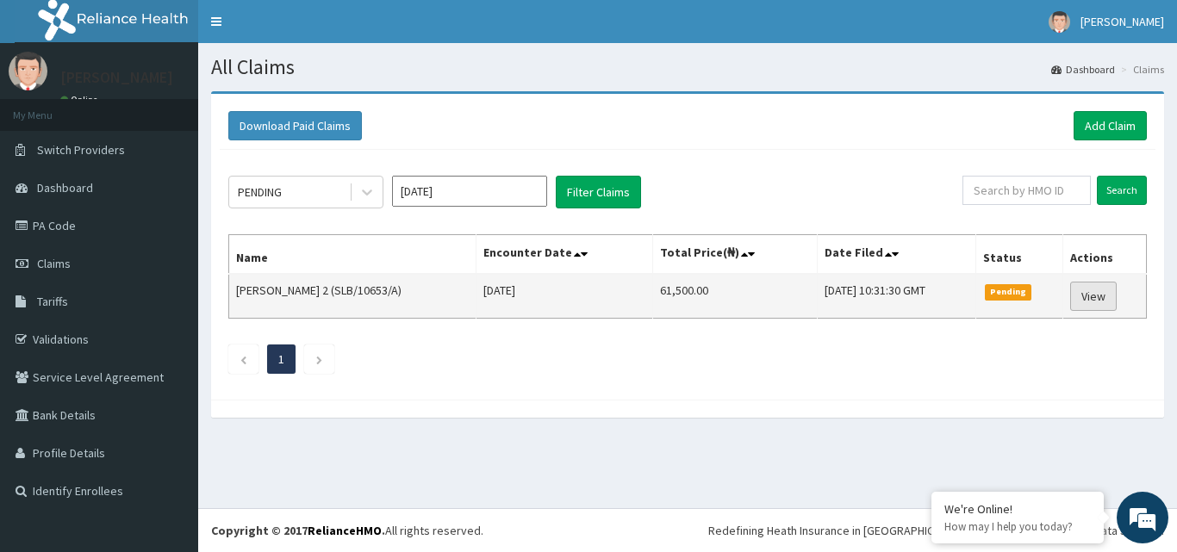
click at [1103, 290] on link "View" at bounding box center [1093, 296] width 47 height 29
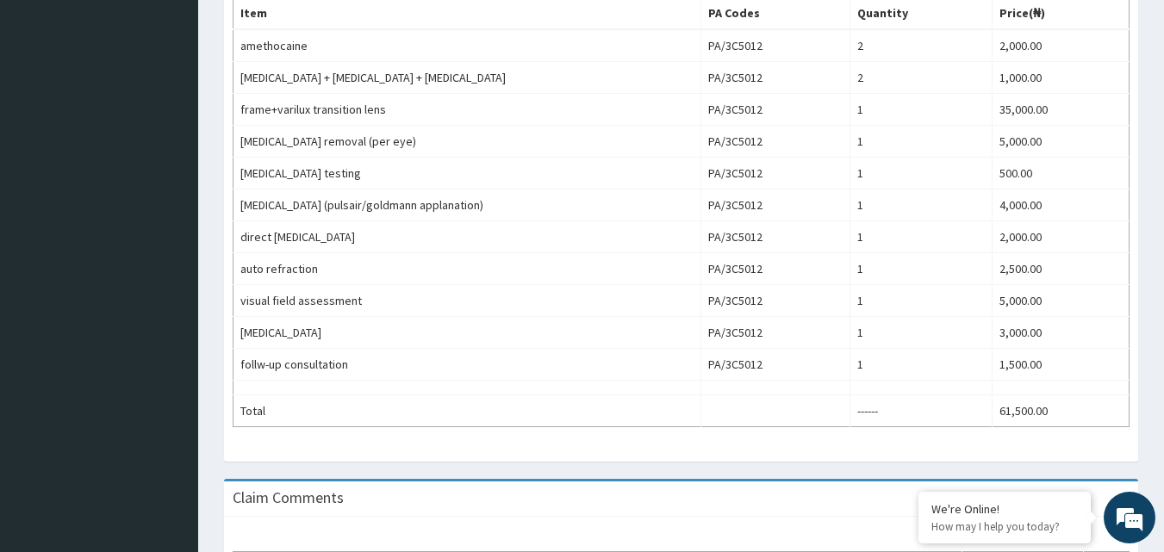
scroll to position [754, 0]
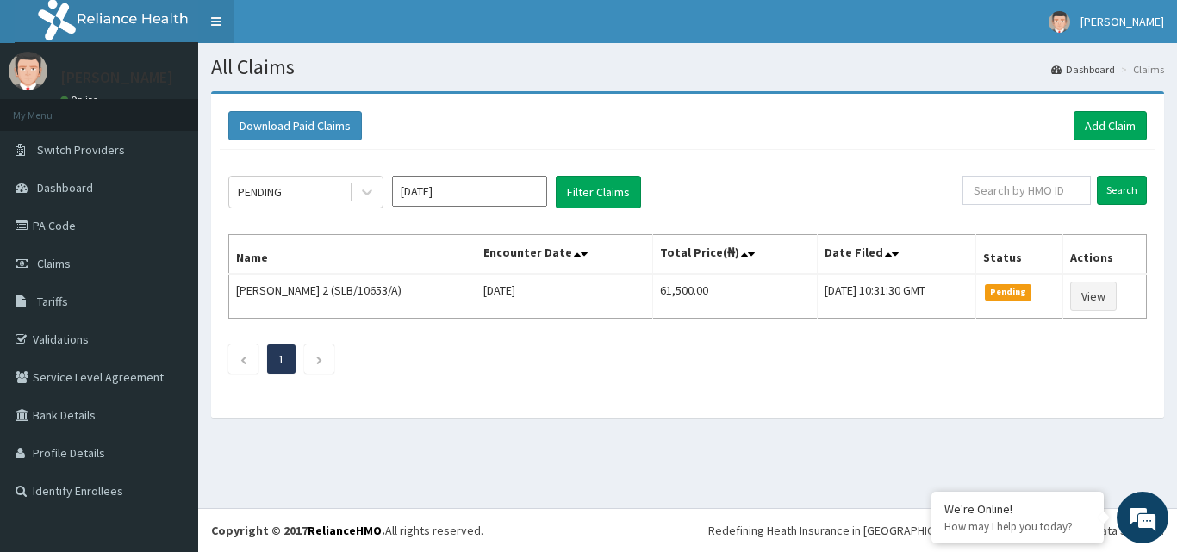
click at [211, 17] on link "Toggle navigation" at bounding box center [216, 21] width 36 height 43
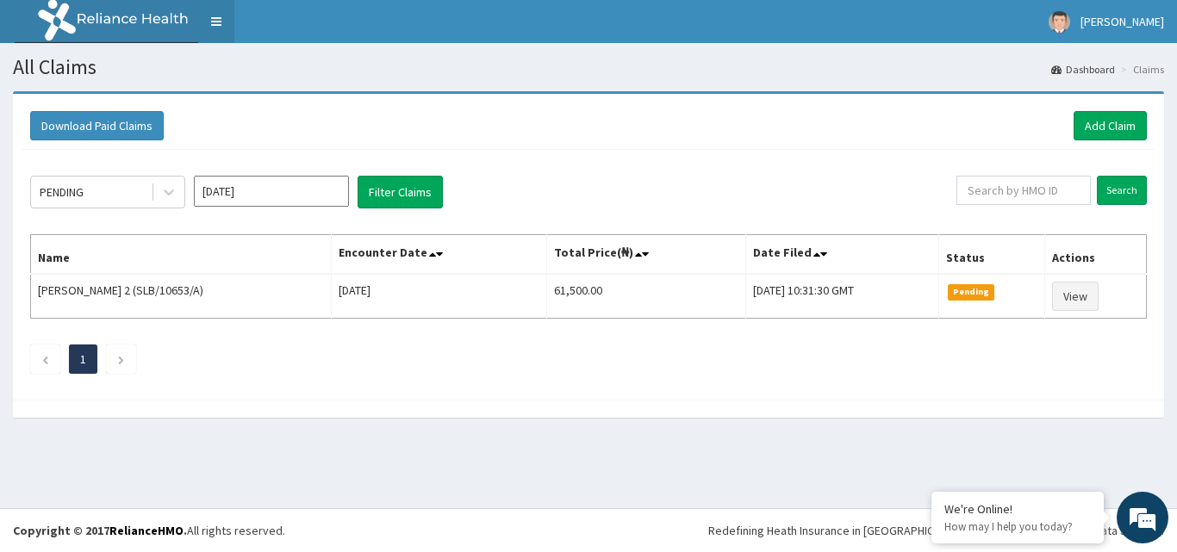
click at [211, 18] on link "Toggle navigation" at bounding box center [216, 21] width 36 height 43
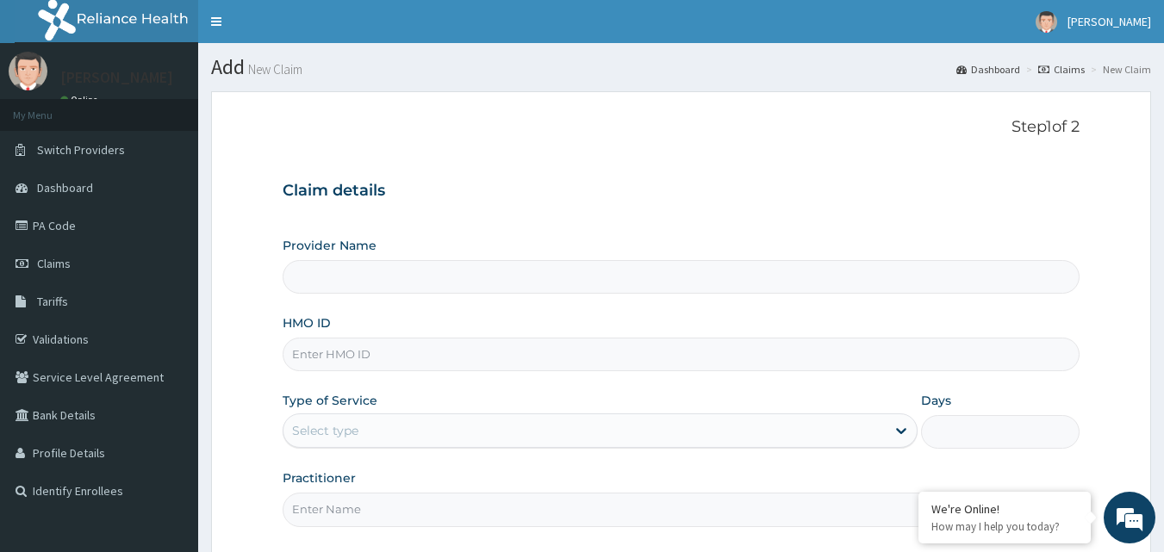
scroll to position [161, 0]
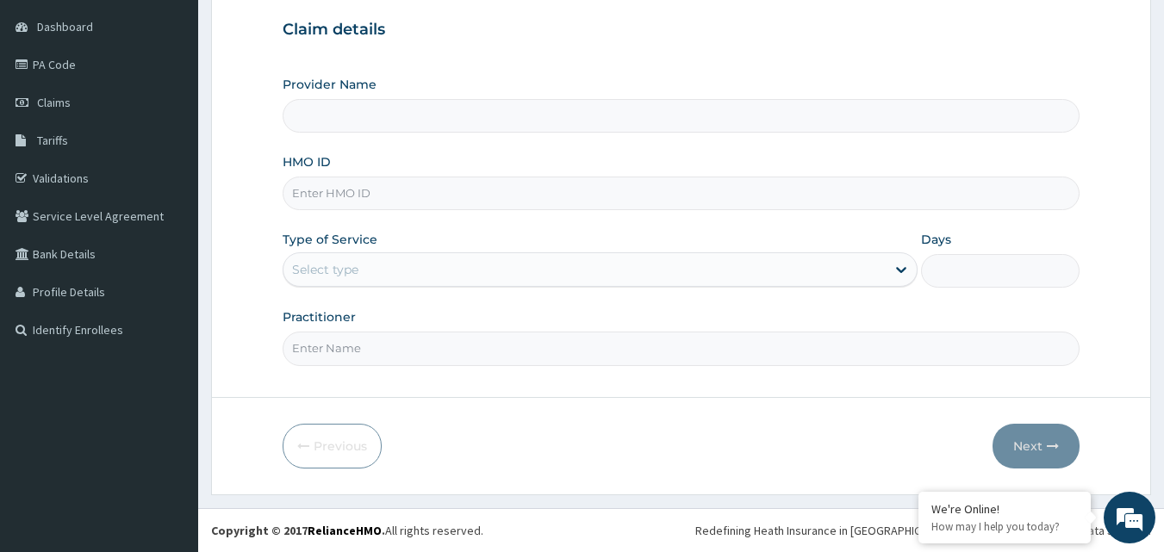
type input "Onmac Eye clinic"
